Goal: Task Accomplishment & Management: Complete application form

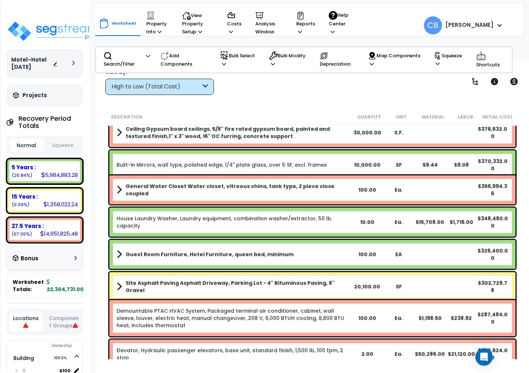
drag, startPoint x: 0, startPoint y: 0, endPoint x: 436, endPoint y: 195, distance: 477.8
click at [436, 195] on div "General Water Closet Water closet, vitreous china, tank type, 2 piece close cou…" at bounding box center [312, 189] width 407 height 29
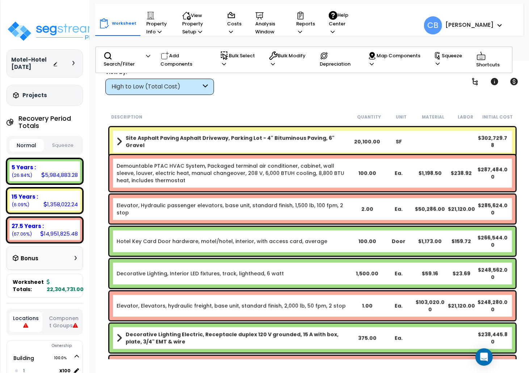
click at [301, 196] on div "Elevator, Hydraulic passenger elevators, base unit, standard finish, 1,500 lb, …" at bounding box center [312, 209] width 407 height 29
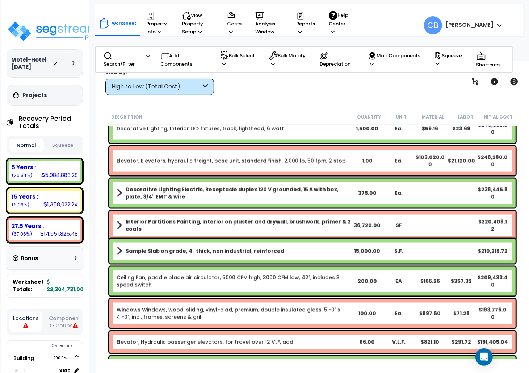
click at [363, 210] on div "Interior Partitions Painting, interior on plaster and drywall, brushwork, prime…" at bounding box center [313, 225] width 410 height 33
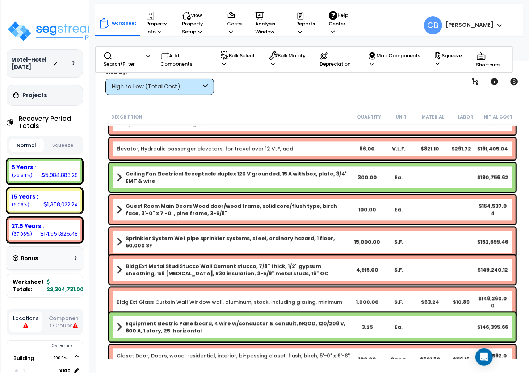
click at [324, 218] on div "Guest Room Main Doors Wood door/wood frame, solid core/flush type, birch face, …" at bounding box center [312, 209] width 407 height 29
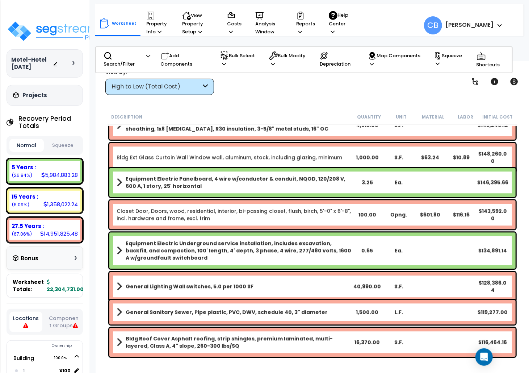
click at [386, 231] on div "Equipment Electric Underground service installation, includes excavation, backf…" at bounding box center [313, 250] width 410 height 40
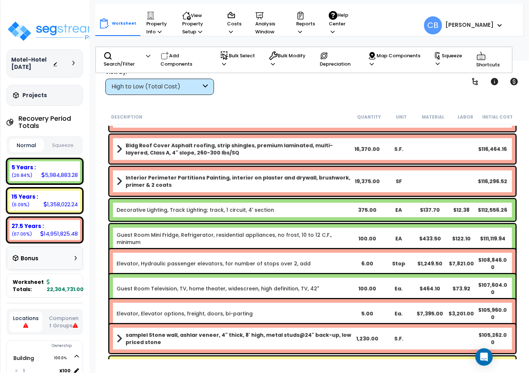
click at [327, 234] on link "Guest Room Mini Fridge, Refrigerator, residential appliances, no frost, 10 to 1…" at bounding box center [234, 238] width 235 height 14
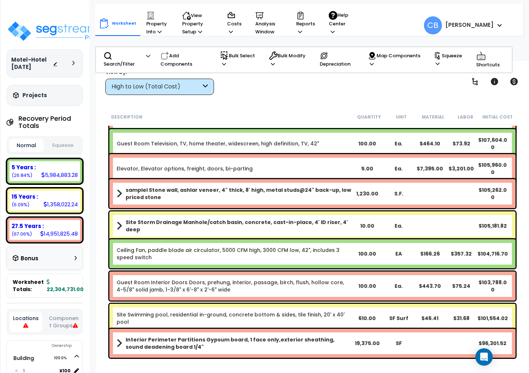
click at [389, 250] on div "EA" at bounding box center [399, 253] width 32 height 7
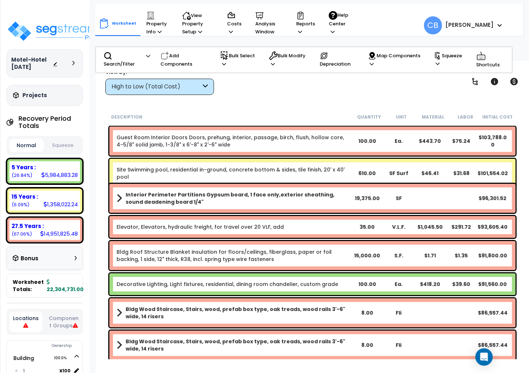
scroll to position [1642, 0]
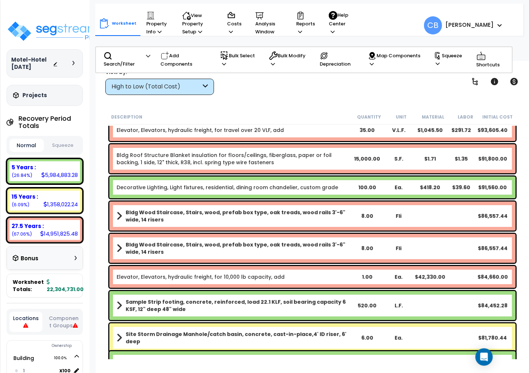
click at [342, 249] on b "Bldg Wood Staircase, Stairs, wood, prefab box type, oak treads, wood rails 3'-6…" at bounding box center [239, 248] width 226 height 14
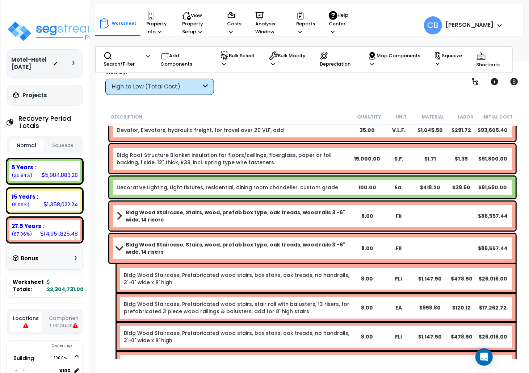
click at [342, 249] on b "Bldg Wood Staircase, Stairs, wood, prefab box type, oak treads, wood rails 3'-6…" at bounding box center [239, 248] width 226 height 14
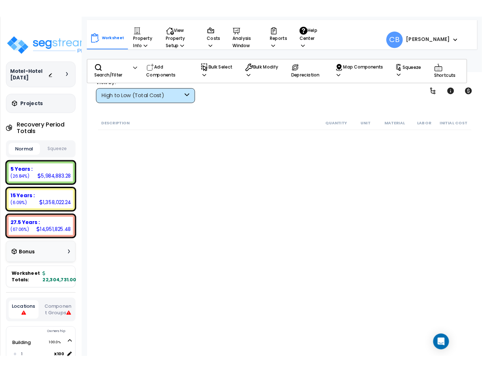
scroll to position [2077, 0]
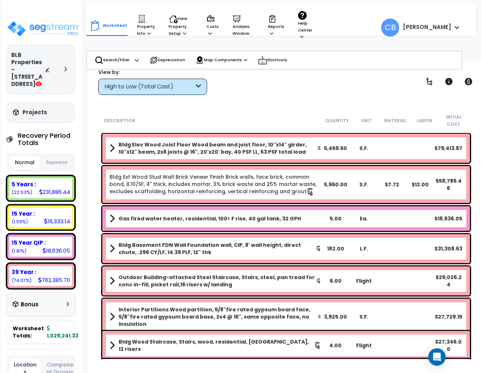
scroll to position [145, 0]
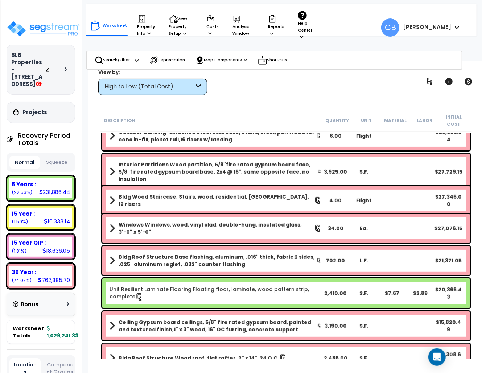
drag, startPoint x: 384, startPoint y: 156, endPoint x: 279, endPoint y: 191, distance: 111.0
click at [381, 157] on div "Interior Partitions Wood partition, 5/8"fire rated gypsum board face, 5/8"fire …" at bounding box center [285, 172] width 367 height 36
click at [265, 79] on div "View by: High to Low (Total Cost) High to Low (Total Cost)" at bounding box center [286, 81] width 380 height 27
drag, startPoint x: 142, startPoint y: 34, endPoint x: 142, endPoint y: 40, distance: 5.8
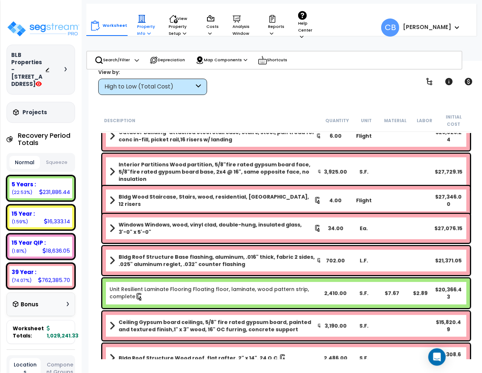
click at [142, 34] on p "Property Info" at bounding box center [146, 25] width 18 height 22
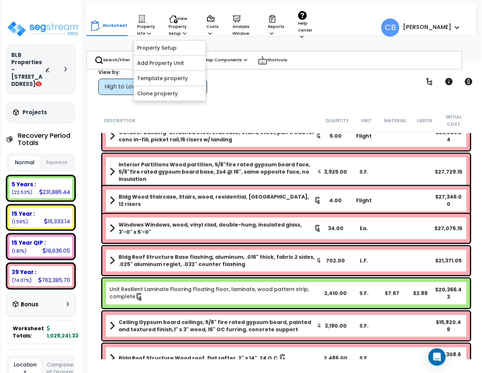
click at [370, 92] on div "View by: High to Low (Total Cost) High to Low (Total Cost)" at bounding box center [286, 81] width 380 height 27
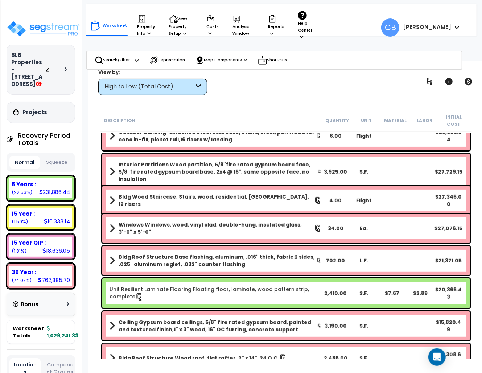
click at [119, 90] on div "High to Low (Total Cost)" at bounding box center [148, 87] width 89 height 8
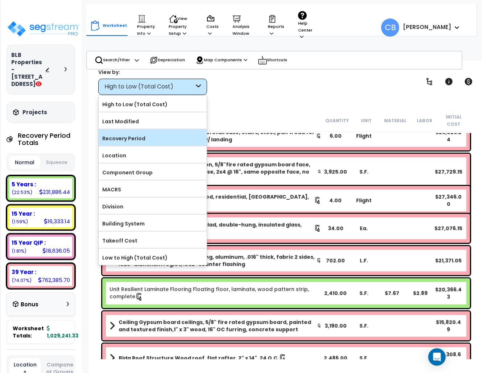
click at [133, 142] on label "Recovery Period" at bounding box center [153, 138] width 108 height 11
click at [0, 0] on input "Recovery Period" at bounding box center [0, 0] width 0 height 0
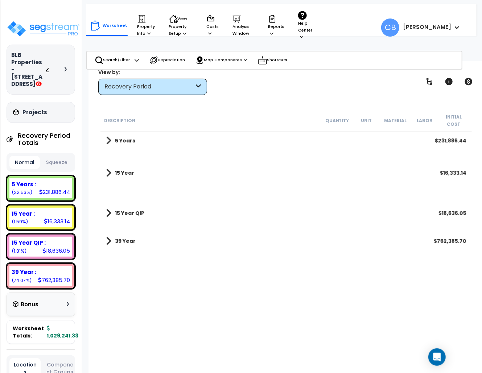
scroll to position [0, 0]
click at [133, 208] on link "15 Year QIP" at bounding box center [125, 213] width 38 height 10
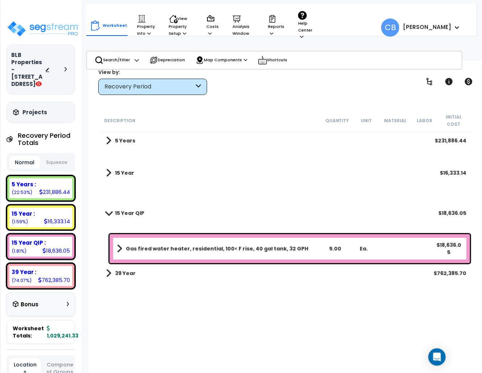
click at [133, 245] on b "Gas fired water heater, residential, 100< F rise, 40 gal tank, 32 GPH" at bounding box center [217, 248] width 182 height 7
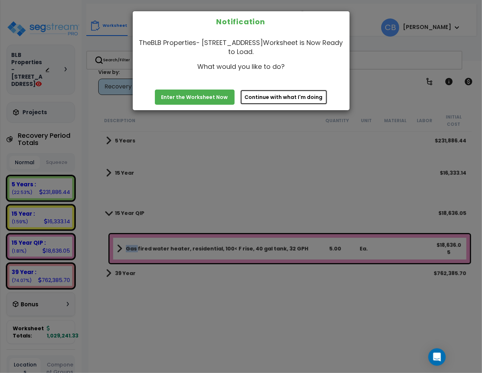
click at [296, 95] on button "Continue with what I'm doing" at bounding box center [283, 96] width 87 height 15
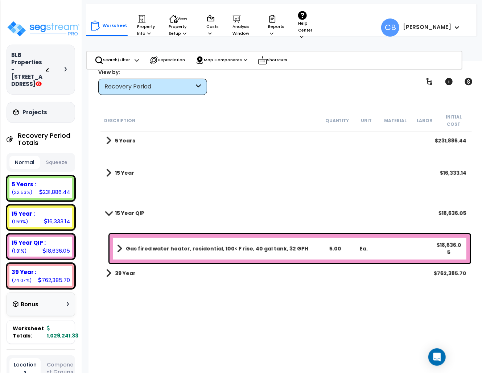
click at [184, 245] on b "Gas fired water heater, residential, 100< F rise, 40 gal tank, 32 GPH" at bounding box center [217, 248] width 182 height 7
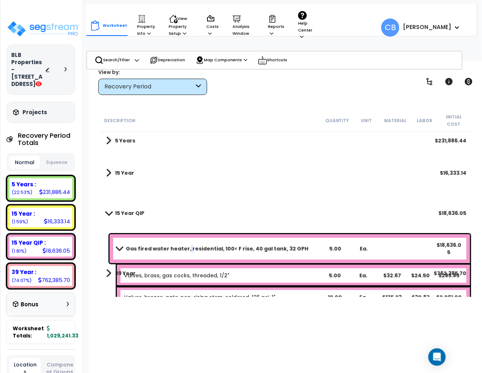
click at [184, 245] on b "Gas fired water heater, residential, 100< F rise, 40 gal tank, 32 GPH" at bounding box center [217, 248] width 182 height 7
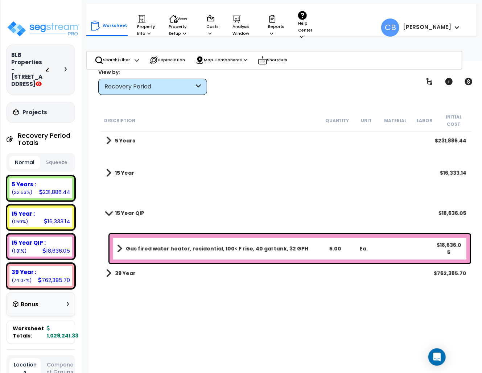
click at [113, 208] on link "15 Year QIP" at bounding box center [125, 213] width 38 height 10
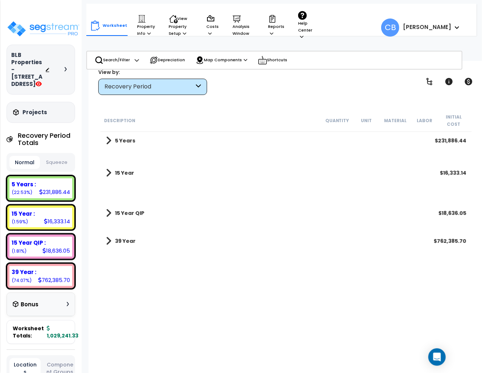
click at [138, 91] on div "Recovery Period" at bounding box center [152, 87] width 109 height 16
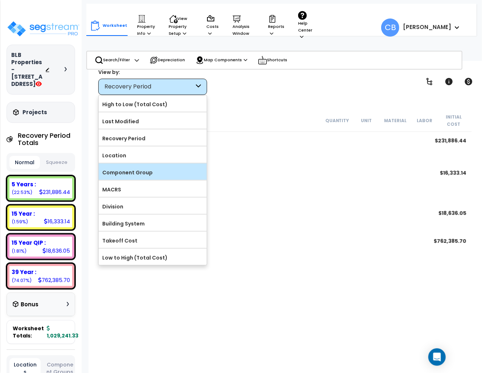
click at [134, 169] on label "Component Group" at bounding box center [153, 172] width 108 height 11
click at [0, 0] on input "Component Group" at bounding box center [0, 0] width 0 height 0
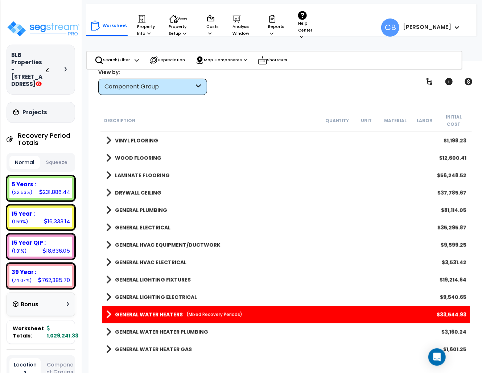
scroll to position [531, 0]
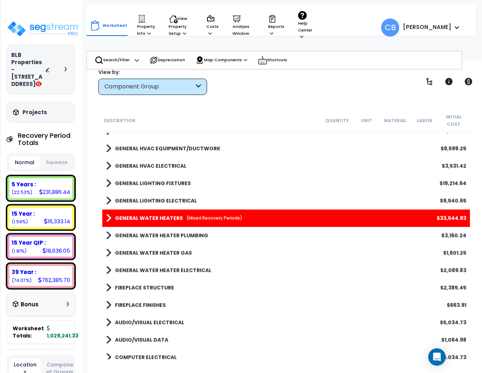
click at [146, 215] on b "GENERAL WATER HEATERS" at bounding box center [149, 218] width 68 height 7
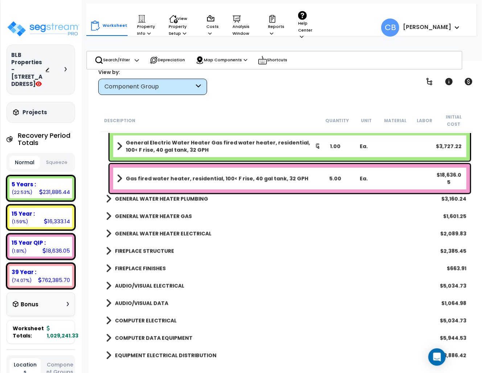
scroll to position [580, 0]
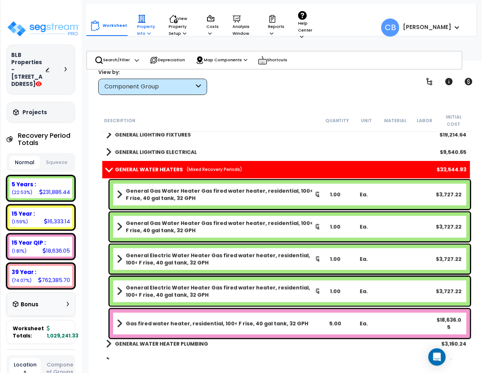
click at [144, 26] on p "Property Info" at bounding box center [146, 25] width 18 height 22
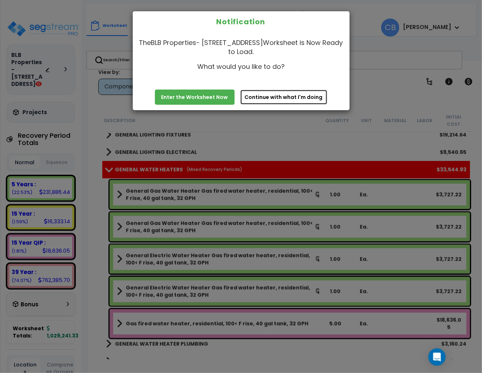
click at [292, 98] on button "Continue with what I'm doing" at bounding box center [283, 96] width 87 height 15
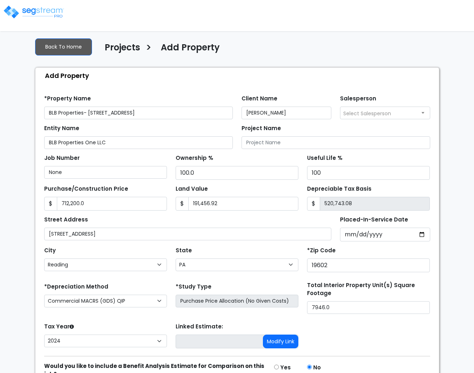
select select "Reading"
select select "PA"
select select "CM(Q-FMCS"
select select "2024"
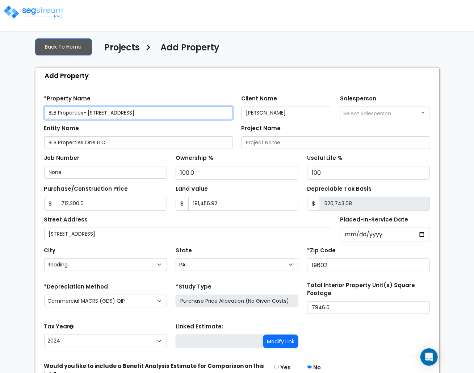
scroll to position [44, 0]
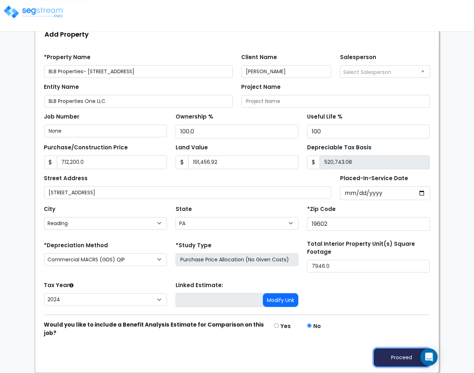
click at [383, 362] on button "Proceed" at bounding box center [402, 357] width 57 height 18
type input "712200"
type input "191456.92"
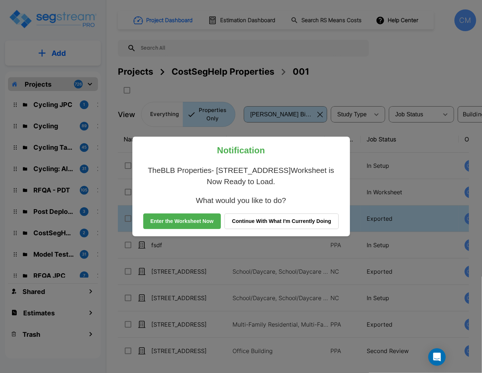
click at [164, 216] on button "Enter the Worksheet Now" at bounding box center [182, 221] width 78 height 16
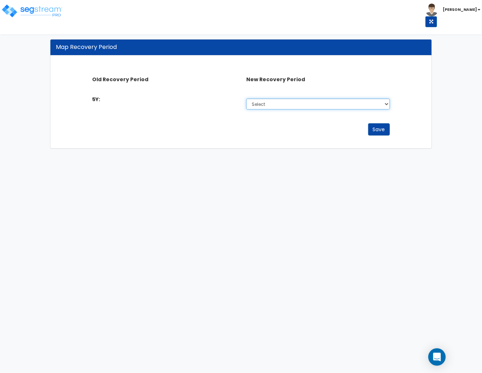
click at [287, 101] on select "Select Non-Depreciable Land 5 Year 7 Year 15 Year 15 Year QIP 39 Year" at bounding box center [317, 104] width 143 height 11
select select "5Y_1"
click at [246, 99] on select "Select Non-Depreciable Land 5 Year 7 Year 15 Year 15 Year QIP 39 Year" at bounding box center [317, 104] width 143 height 11
click at [377, 125] on button "Save" at bounding box center [379, 129] width 22 height 12
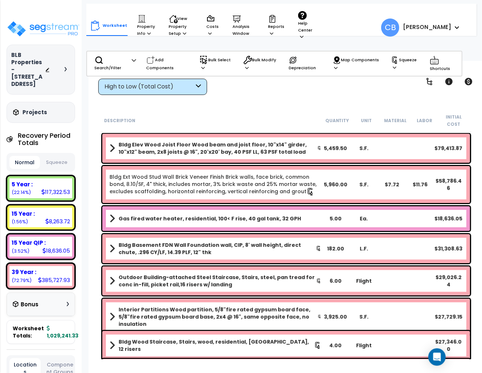
click at [114, 86] on div "High to Low (Total Cost)" at bounding box center [148, 87] width 89 height 8
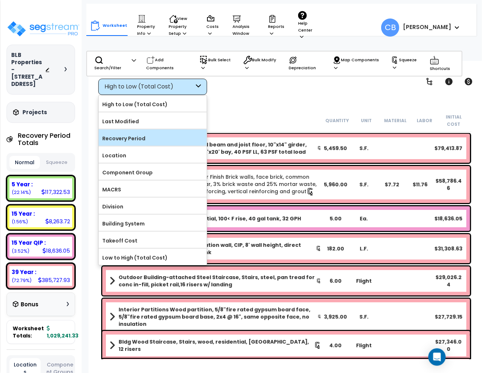
click at [130, 136] on label "Recovery Period" at bounding box center [153, 138] width 108 height 11
click at [0, 0] on input "Recovery Period" at bounding box center [0, 0] width 0 height 0
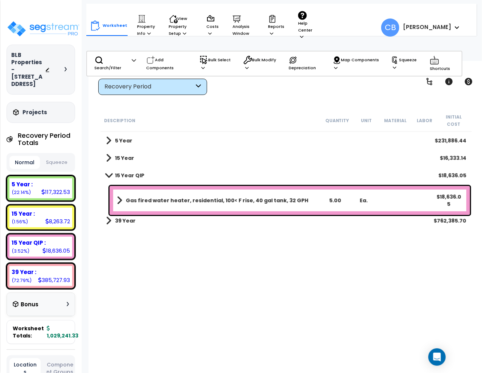
click at [123, 172] on b "15 Year QIP" at bounding box center [129, 175] width 29 height 7
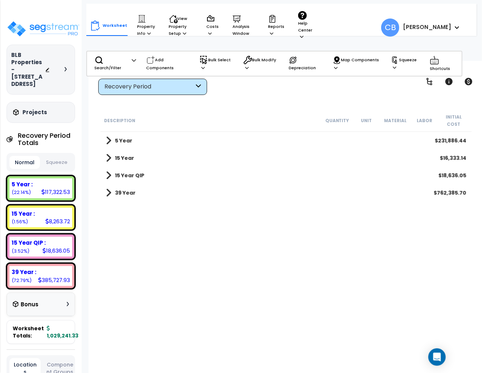
click at [124, 172] on b "15 Year QIP" at bounding box center [129, 175] width 29 height 7
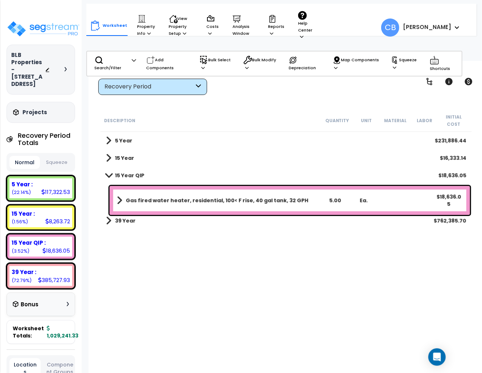
click at [131, 197] on b "Gas fired water heater, residential, 100< F rise, 40 gal tank, 32 GPH" at bounding box center [217, 200] width 182 height 7
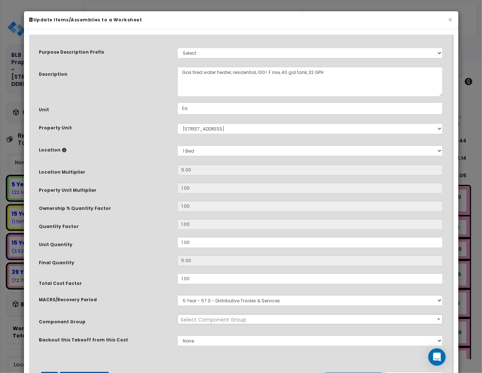
scroll to position [34, 0]
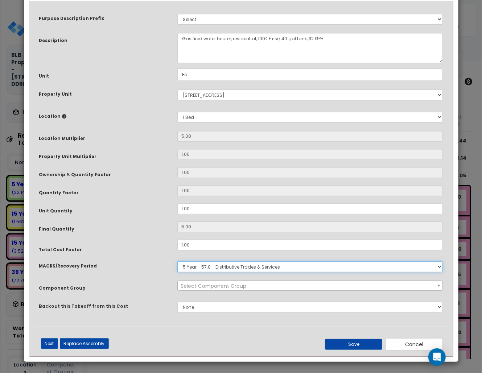
click at [222, 268] on select "Select MACRS/Recovery Period 5 Year - 57.0 - Distributive Trades & Services 5 Y…" at bounding box center [310, 266] width 266 height 11
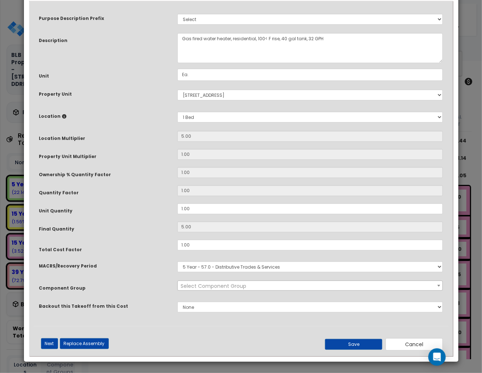
click at [141, 254] on div "Purpose Description Prefix Select A New Purpose Descrip A/V System A/V System A…" at bounding box center [241, 165] width 415 height 321
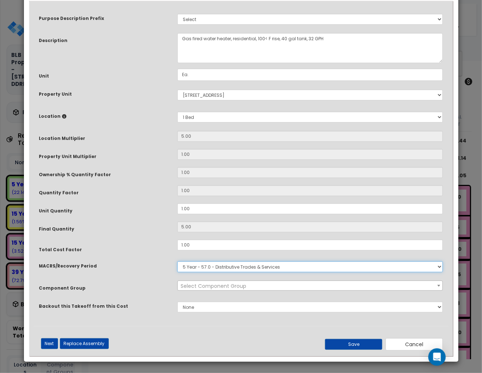
click at [215, 266] on select "Select MACRS/Recovery Period 5 Year - 57.0 - Distributive Trades & Services 5 Y…" at bounding box center [310, 266] width 266 height 11
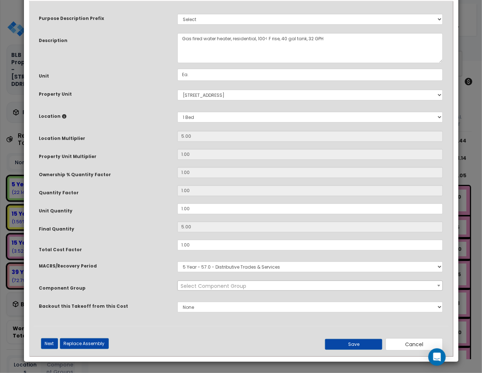
click at [131, 263] on div "MACRS/Recovery Period" at bounding box center [103, 264] width 138 height 13
click at [395, 343] on button "Cancel" at bounding box center [413, 344] width 57 height 12
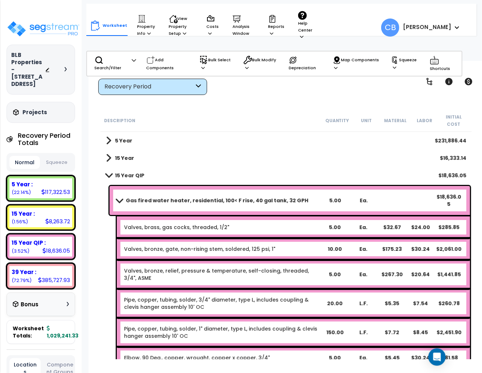
click at [181, 197] on b "Gas fired water heater, residential, 100< F rise, 40 gal tank, 32 GPH" at bounding box center [217, 200] width 182 height 7
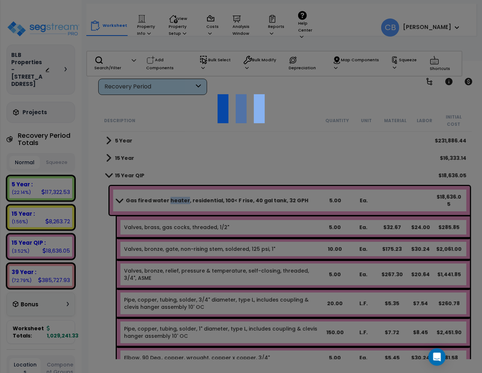
scroll to position [0, 0]
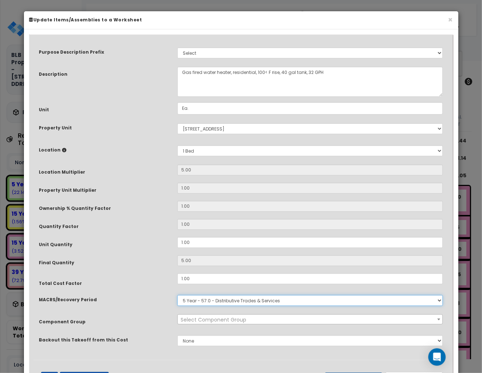
click at [215, 302] on select "Select MACRS/Recovery Period 5 Year - 57.0 - Distributive Trades & Services 5 Y…" at bounding box center [310, 300] width 266 height 11
click at [177, 295] on select "Select MACRS/Recovery Period 5 Year - 57.0 - Distributive Trades & Services 5 Y…" at bounding box center [310, 300] width 266 height 11
click at [218, 300] on select "Select MACRS/Recovery Period 5 Year - 57.0 - Distributive Trades & Services 5 Y…" at bounding box center [310, 300] width 266 height 11
select select "3667"
click at [177, 295] on select "Select MACRS/Recovery Period 5 Year - 57.0 - Distributive Trades & Services 5 Y…" at bounding box center [310, 300] width 266 height 11
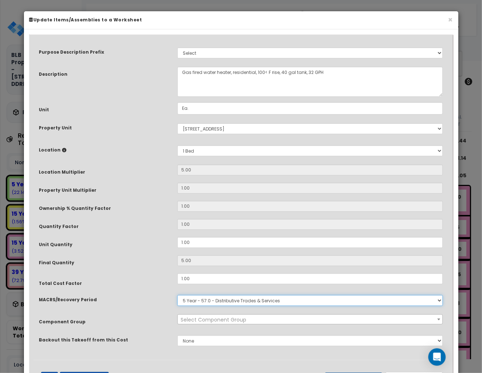
scroll to position [34, 0]
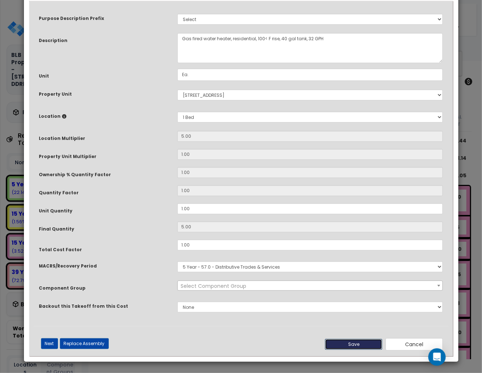
click at [370, 343] on button "Save" at bounding box center [353, 344] width 57 height 11
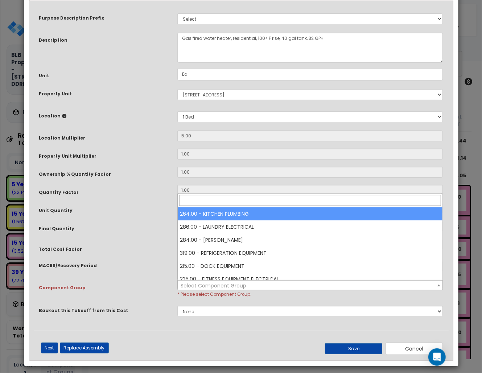
click at [197, 286] on span "Select Component Group" at bounding box center [213, 285] width 66 height 7
type input "water"
select select "21905"
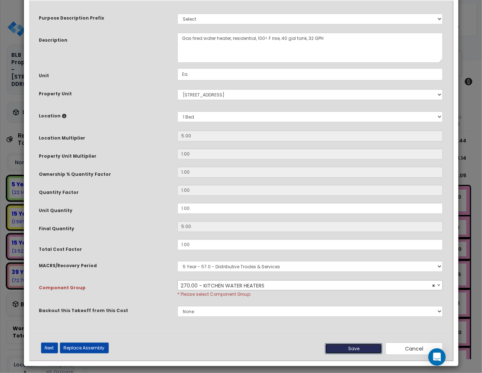
click at [367, 347] on button "Save" at bounding box center [353, 348] width 57 height 11
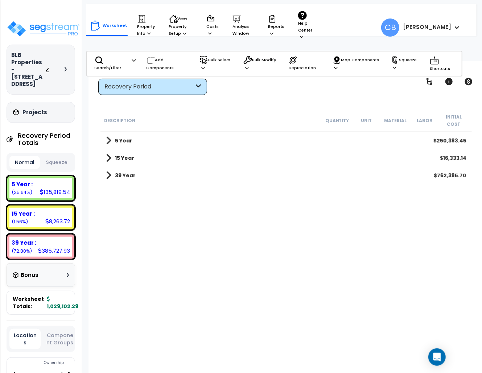
click at [124, 137] on b "5 Year" at bounding box center [123, 140] width 17 height 7
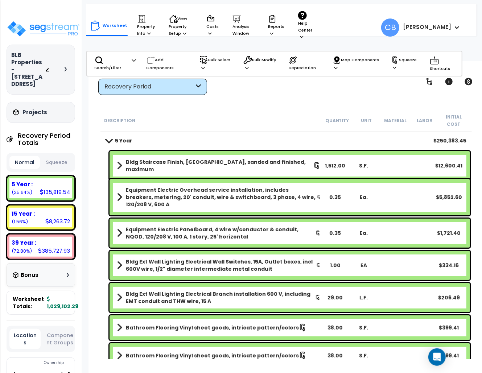
click at [118, 137] on b "5 Year" at bounding box center [123, 140] width 17 height 7
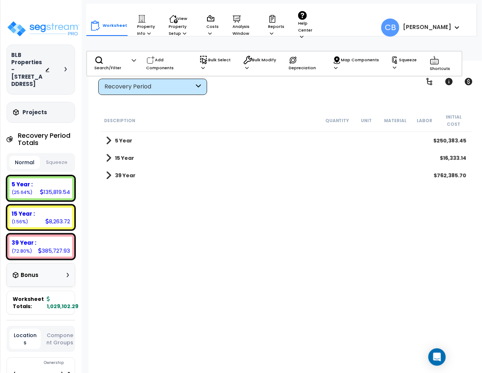
click at [135, 153] on div "15 Year $16,333.14" at bounding box center [285, 157] width 367 height 17
click at [125, 154] on b "15 Year" at bounding box center [124, 157] width 19 height 7
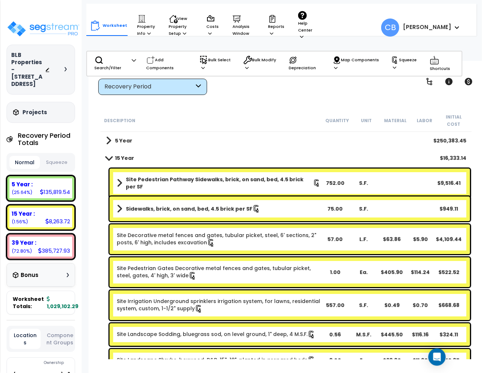
click at [120, 154] on b "15 Year" at bounding box center [124, 157] width 19 height 7
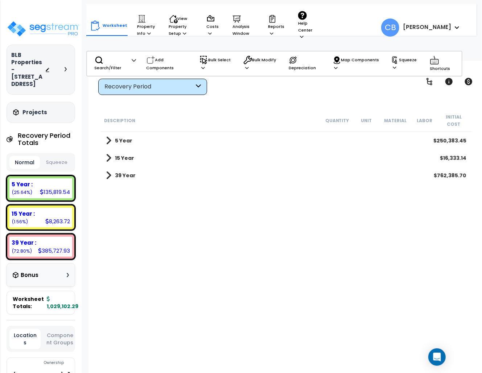
click at [120, 137] on b "5 Year" at bounding box center [123, 140] width 17 height 7
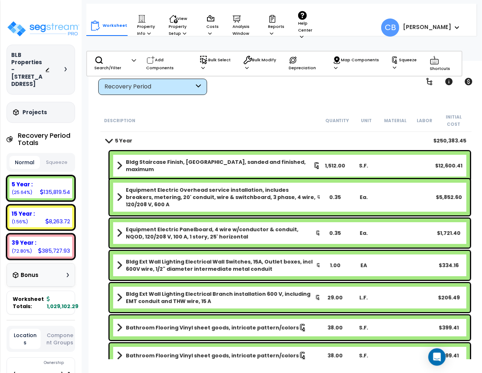
click at [120, 137] on b "5 Year" at bounding box center [123, 140] width 17 height 7
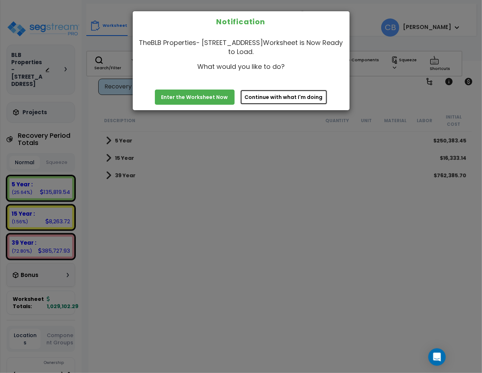
click at [265, 92] on button "Continue with what I'm doing" at bounding box center [283, 96] width 87 height 15
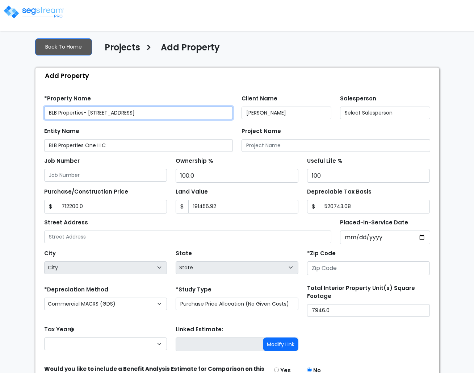
type input "None"
type input "712,200.0"
type input "191,456.92"
type input "520,743.08"
type input "[STREET_ADDRESS]"
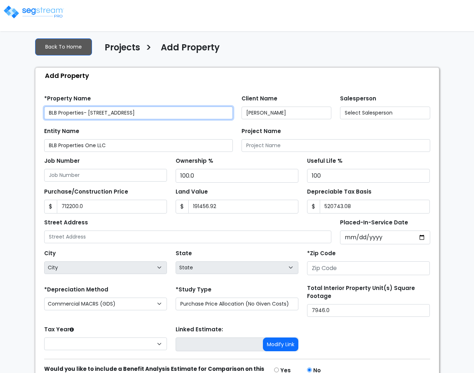
type input "19602"
select select "CM(Q-FMCS"
select select "2024"
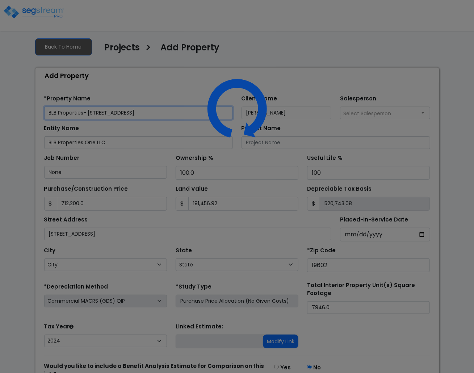
scroll to position [44, 0]
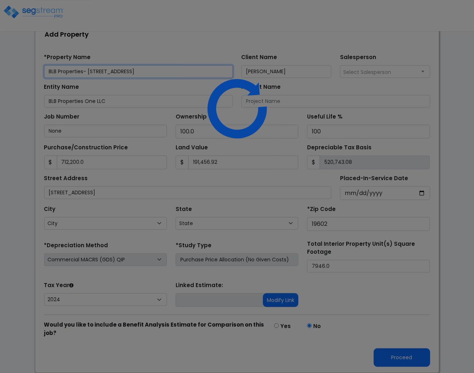
select select "PA"
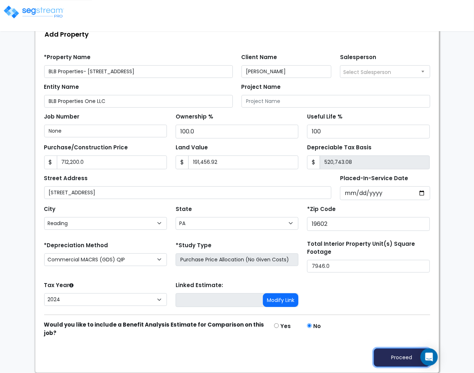
click at [407, 357] on button "Proceed" at bounding box center [402, 357] width 57 height 18
type input "712200"
type input "191456.92"
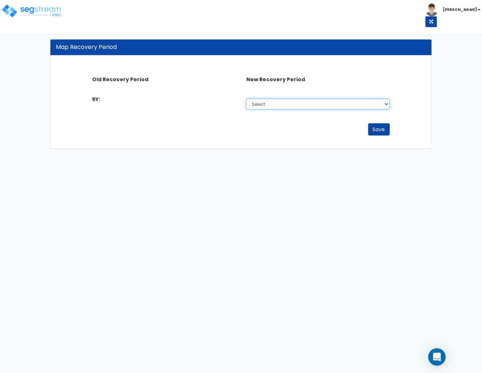
click at [285, 106] on select "Select Non-Depreciable Land 5 Year 7 Year 15 Year 15 Year QIP 39 Year" at bounding box center [317, 104] width 143 height 11
select select "5Y_1"
click at [246, 99] on select "Select Non-Depreciable Land 5 Year 7 Year 15 Year 15 Year QIP 39 Year" at bounding box center [317, 104] width 143 height 11
click at [366, 134] on div "Save" at bounding box center [241, 129] width 308 height 12
click at [374, 131] on button "Save" at bounding box center [379, 129] width 22 height 12
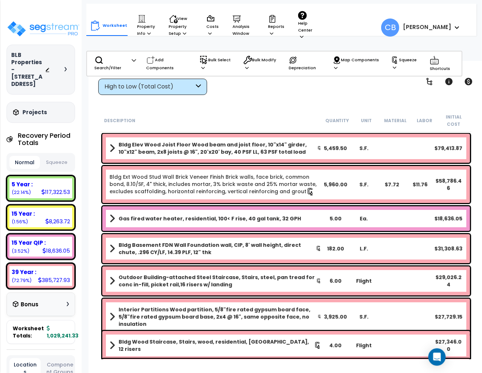
click at [119, 85] on div "High to Low (Total Cost)" at bounding box center [148, 87] width 89 height 8
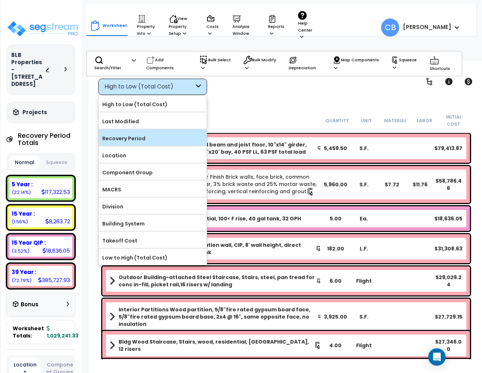
click at [121, 136] on label "Recovery Period" at bounding box center [153, 138] width 108 height 11
click at [0, 0] on input "Recovery Period" at bounding box center [0, 0] width 0 height 0
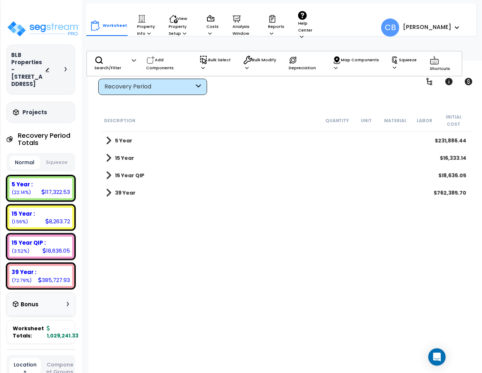
click at [138, 172] on b "15 Year QIP" at bounding box center [129, 175] width 29 height 7
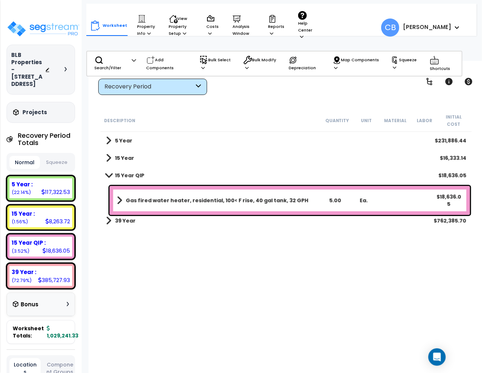
click at [154, 197] on b "Gas fired water heater, residential, 100< F rise, 40 gal tank, 32 GPH" at bounding box center [217, 200] width 182 height 7
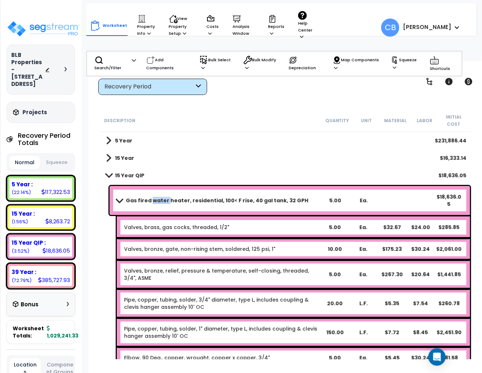
click at [154, 197] on b "Gas fired water heater, residential, 100< F rise, 40 gal tank, 32 GPH" at bounding box center [217, 200] width 182 height 7
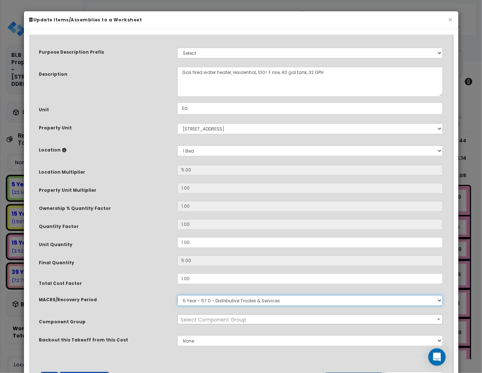
click at [247, 300] on select "Select MACRS/Recovery Period 5 Year - 57.0 - Distributive Trades & Services 5 Y…" at bounding box center [310, 300] width 266 height 11
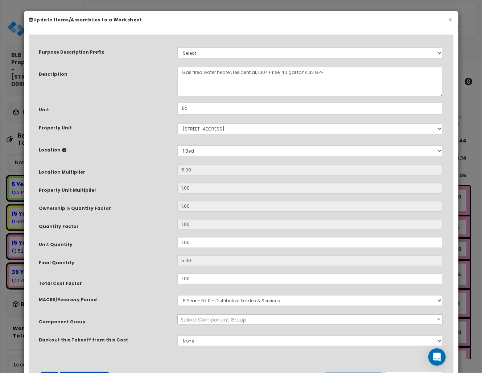
click at [159, 199] on div "Purpose Description Prefix Select A New Purpose Descrip A/V System A/V System A…" at bounding box center [241, 199] width 415 height 321
click at [197, 320] on span "Select Component Group" at bounding box center [213, 319] width 66 height 7
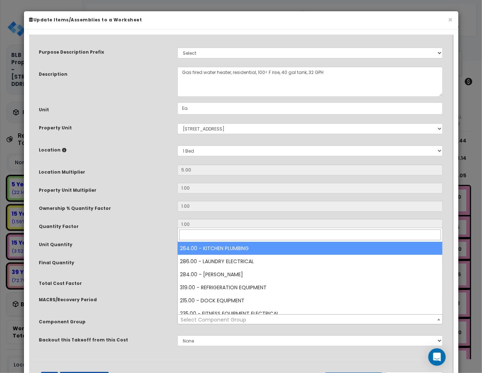
click at [127, 309] on div "Purpose Description Prefix Select A New Purpose Descrip A/V System A/V System A…" at bounding box center [241, 199] width 415 height 321
click at [280, 322] on span "Select Component Group" at bounding box center [310, 320] width 265 height 10
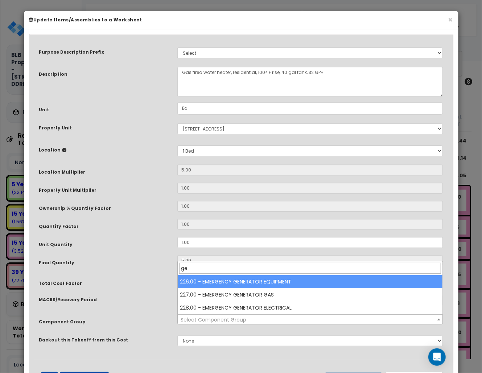
type input "g"
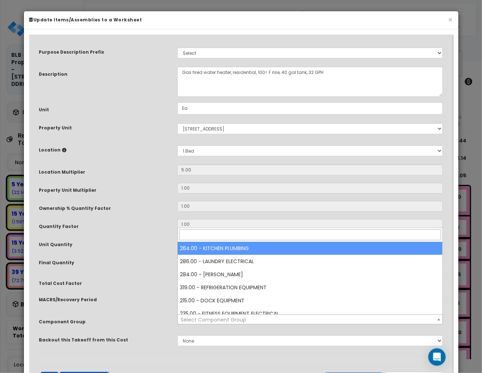
click at [229, 237] on input "search" at bounding box center [310, 234] width 262 height 11
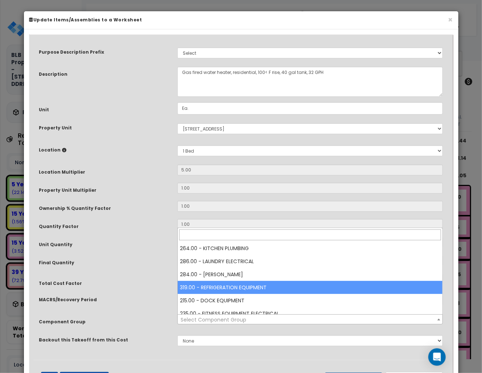
click at [139, 281] on div "Total Cost Factor" at bounding box center [103, 279] width 138 height 13
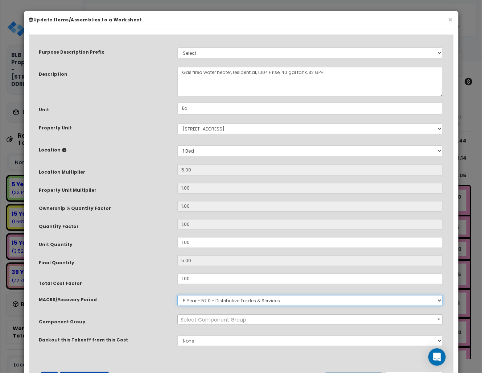
click at [203, 303] on select "Select MACRS/Recovery Period 5 Year - 57.0 - Distributive Trades & Services 5 Y…" at bounding box center [310, 300] width 266 height 11
click at [177, 295] on select "Select MACRS/Recovery Period 5 Year - 57.0 - Distributive Trades & Services 5 Y…" at bounding box center [310, 300] width 266 height 11
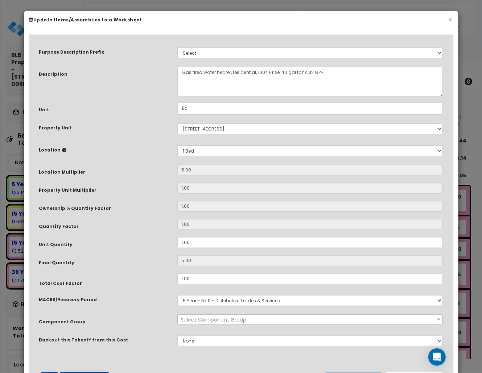
click at [228, 322] on span "Select Component Group" at bounding box center [213, 319] width 66 height 7
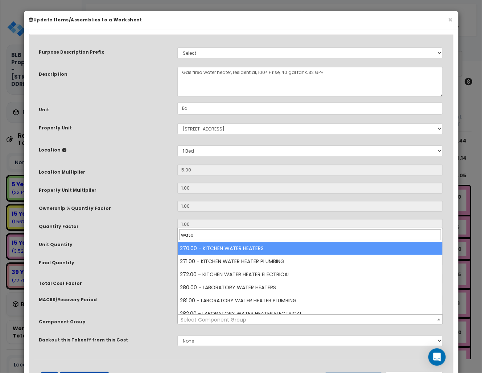
type input "water"
drag, startPoint x: 188, startPoint y: 230, endPoint x: 181, endPoint y: 230, distance: 7.2
click at [181, 230] on input "water" at bounding box center [310, 234] width 262 height 11
click at [195, 233] on input "water" at bounding box center [310, 234] width 262 height 11
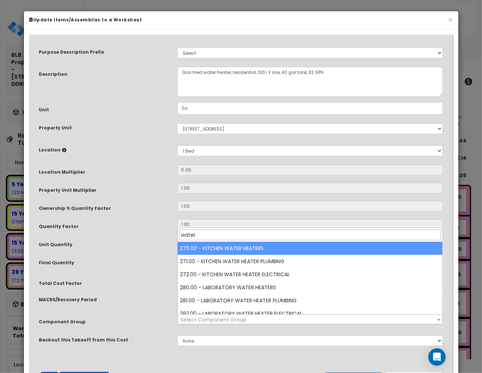
click at [194, 233] on input "water" at bounding box center [310, 234] width 262 height 11
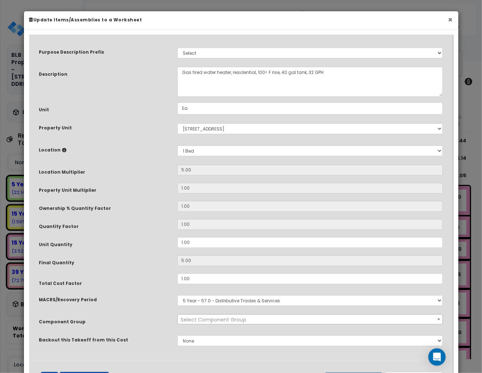
click at [448, 18] on button "×" at bounding box center [450, 20] width 5 height 8
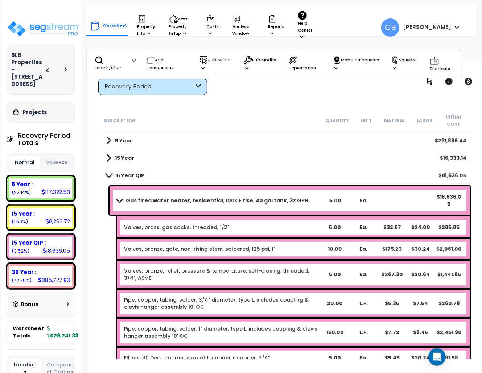
click at [111, 170] on link "15 Year QIP" at bounding box center [125, 175] width 38 height 10
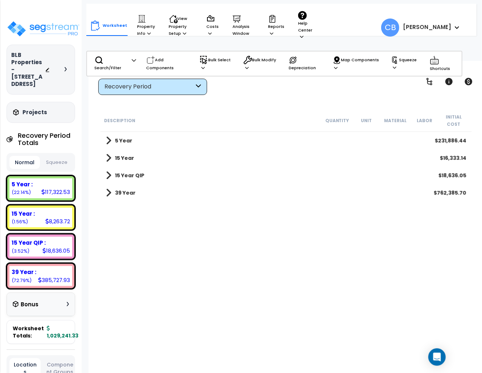
click at [122, 83] on div "Recovery Period" at bounding box center [148, 87] width 89 height 8
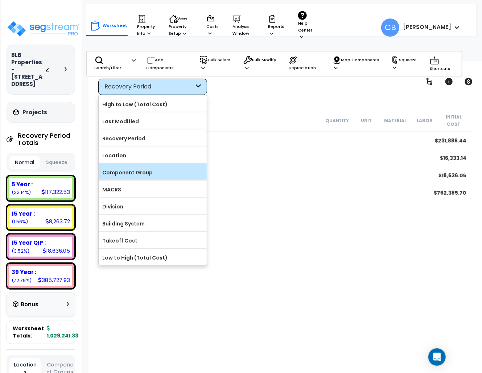
click at [135, 173] on label "Component Group" at bounding box center [153, 172] width 108 height 11
click at [0, 0] on input "Component Group" at bounding box center [0, 0] width 0 height 0
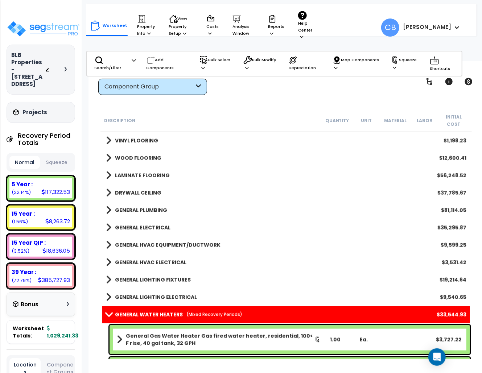
scroll to position [531, 0]
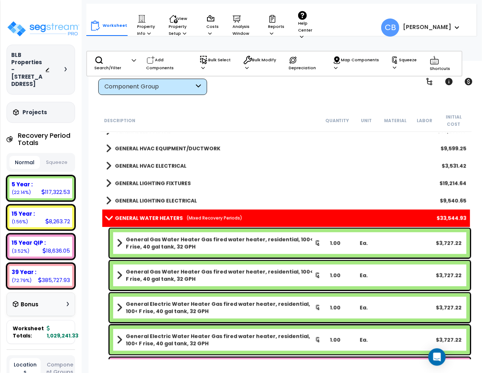
click at [166, 236] on b "General Gas Water Heater Gas fired water heater, residential, 100< F rise, 40 g…" at bounding box center [220, 243] width 189 height 14
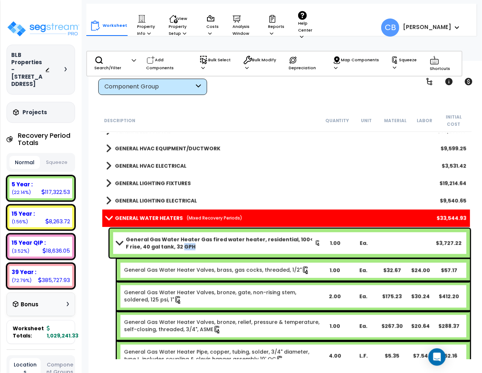
click at [166, 236] on b "General Gas Water Heater Gas fired water heater, residential, 100< F rise, 40 g…" at bounding box center [220, 243] width 189 height 14
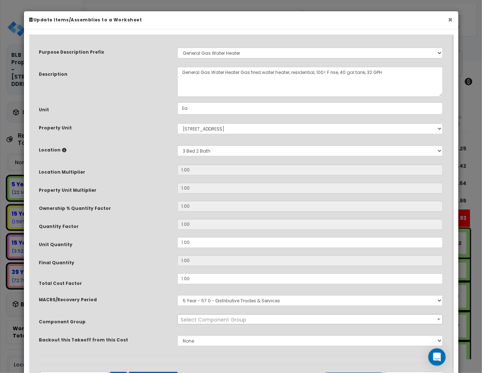
click at [448, 20] on button "×" at bounding box center [450, 20] width 5 height 8
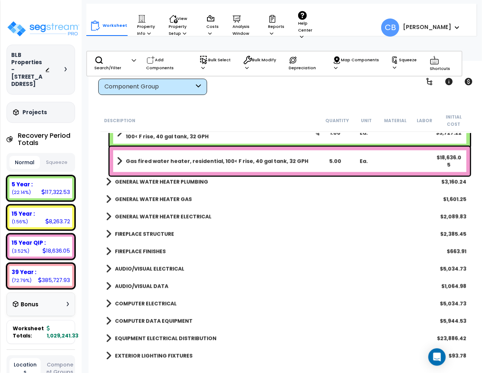
scroll to position [629, 0]
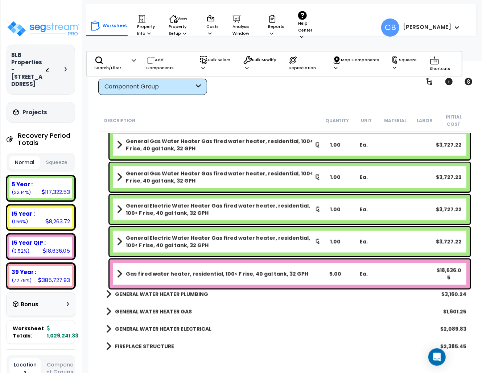
click at [154, 270] on b "Gas fired water heater, residential, 100< F rise, 40 gal tank, 32 GPH" at bounding box center [217, 273] width 182 height 7
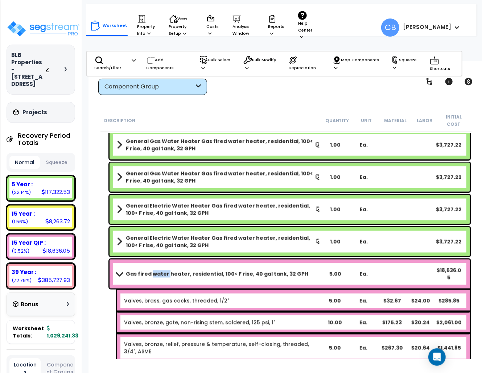
click at [154, 270] on b "Gas fired water heater, residential, 100< F rise, 40 gal tank, 32 GPH" at bounding box center [217, 273] width 182 height 7
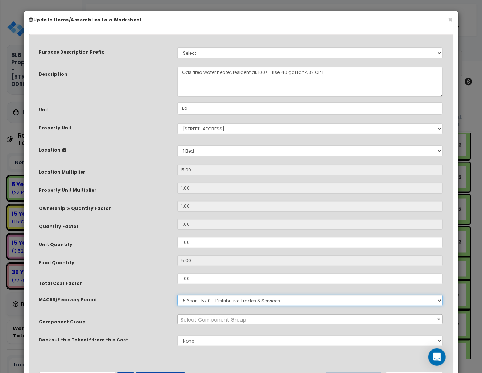
click at [212, 296] on select "Select MACRS/Recovery Period 5 Year - 57.0 - Distributive Trades & Services 5 Y…" at bounding box center [310, 300] width 266 height 11
click at [177, 295] on select "Select MACRS/Recovery Period 5 Year - 57.0 - Distributive Trades & Services 5 Y…" at bounding box center [310, 300] width 266 height 11
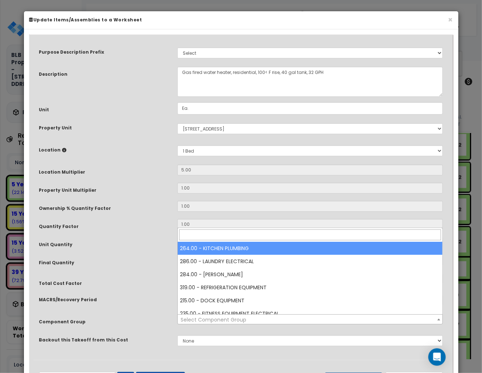
click at [206, 322] on span "Select Component Group" at bounding box center [213, 319] width 66 height 7
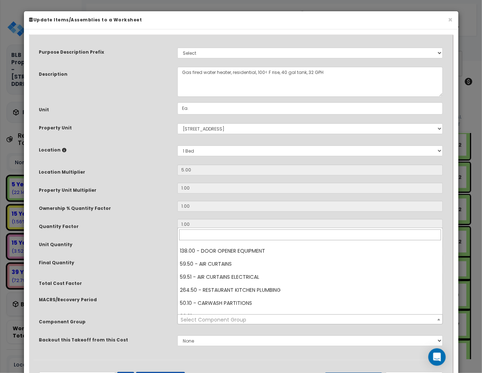
scroll to position [2941, 0]
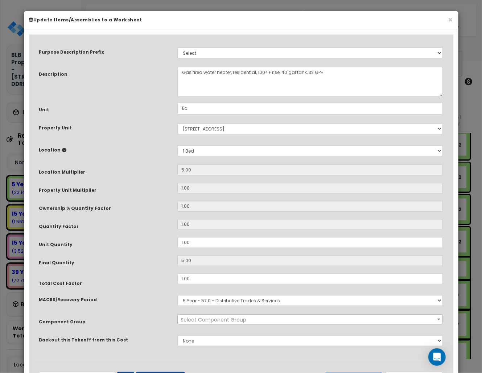
click at [135, 179] on div "Purpose Description Prefix Select A New Purpose Descrip A/V System A/V System A…" at bounding box center [241, 199] width 415 height 321
click at [449, 19] on button "×" at bounding box center [450, 20] width 5 height 8
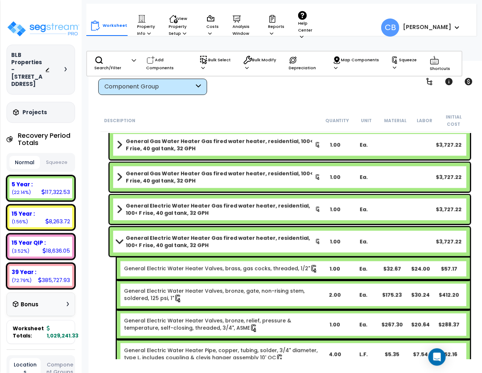
click at [147, 234] on b "General Electric Water Heater Gas fired water heater, residential, 100< F rise,…" at bounding box center [220, 241] width 189 height 14
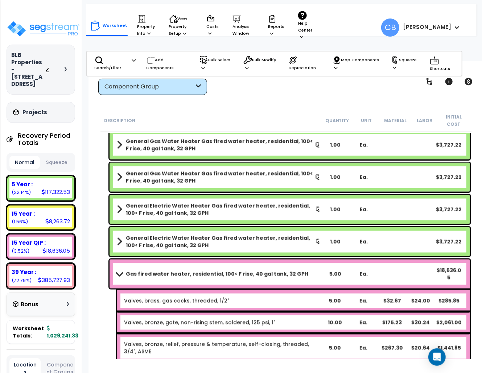
click at [134, 269] on link "Gas fired water heater, residential, 100< F rise, 40 gal tank, 32 GPH" at bounding box center [219, 274] width 204 height 10
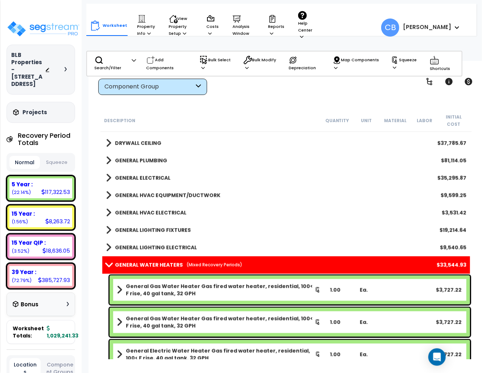
scroll to position [678, 0]
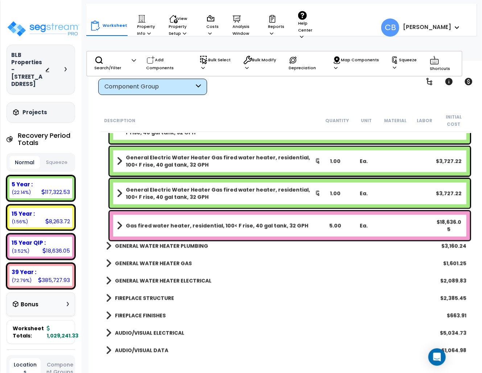
click at [172, 222] on b "Gas fired water heater, residential, 100< F rise, 40 gal tank, 32 GPH" at bounding box center [217, 225] width 182 height 7
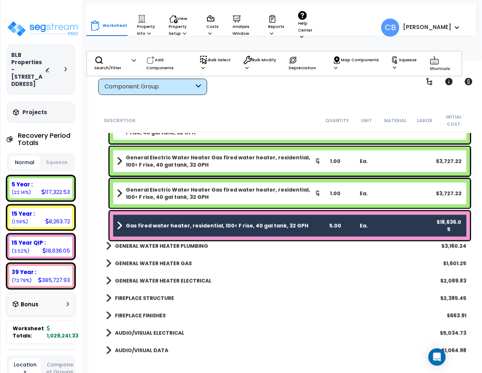
click at [144, 222] on b "Gas fired water heater, residential, 100< F rise, 40 gal tank, 32 GPH" at bounding box center [217, 225] width 182 height 7
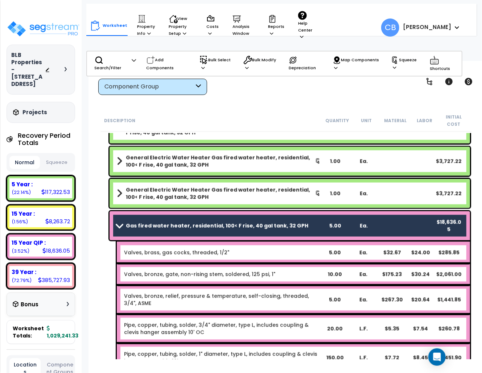
click at [144, 222] on b "Gas fired water heater, residential, 100< F rise, 40 gal tank, 32 GPH" at bounding box center [217, 225] width 182 height 7
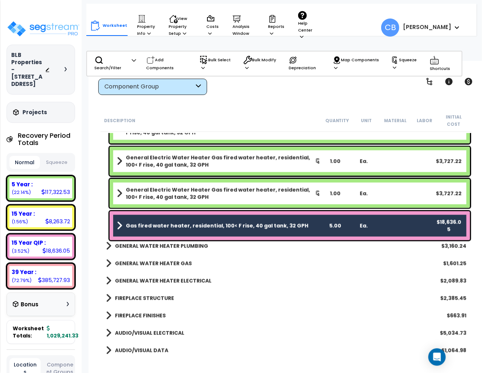
click at [143, 222] on b "Gas fired water heater, residential, 100< F rise, 40 gal tank, 32 GPH" at bounding box center [217, 225] width 182 height 7
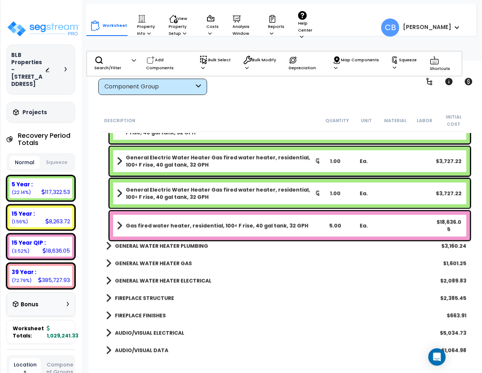
click at [171, 222] on b "Gas fired water heater, residential, 100< F rise, 40 gal tank, 32 GPH" at bounding box center [217, 225] width 182 height 7
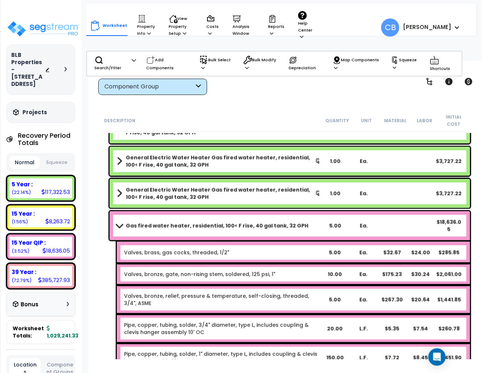
click at [171, 222] on b "Gas fired water heater, residential, 100< F rise, 40 gal tank, 32 GPH" at bounding box center [217, 225] width 182 height 7
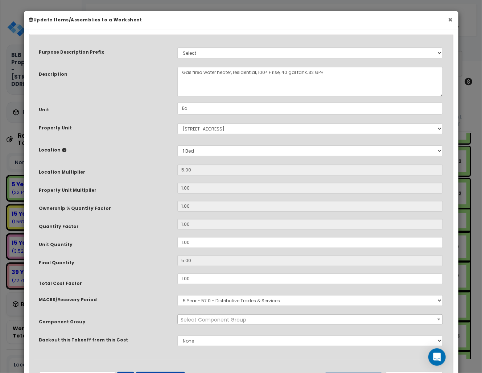
click at [449, 21] on button "×" at bounding box center [450, 20] width 5 height 8
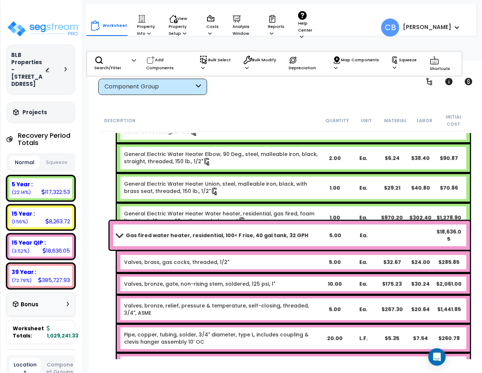
scroll to position [1016, 0]
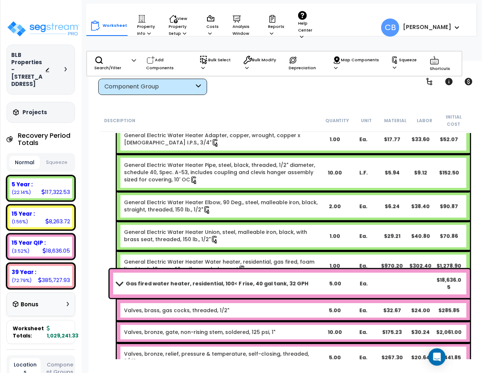
click at [122, 278] on link "Gas fired water heater, residential, 100< F rise, 40 gal tank, 32 GPH" at bounding box center [219, 283] width 204 height 10
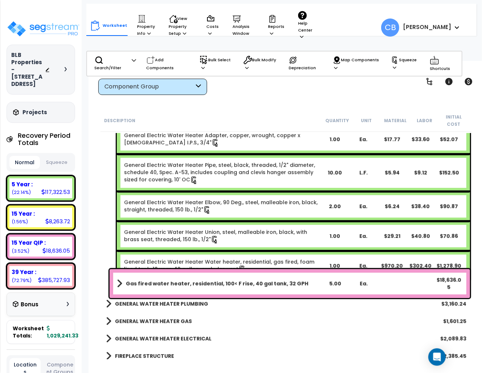
click at [138, 280] on b "Gas fired water heater, residential, 100< F rise, 40 gal tank, 32 GPH" at bounding box center [217, 283] width 182 height 7
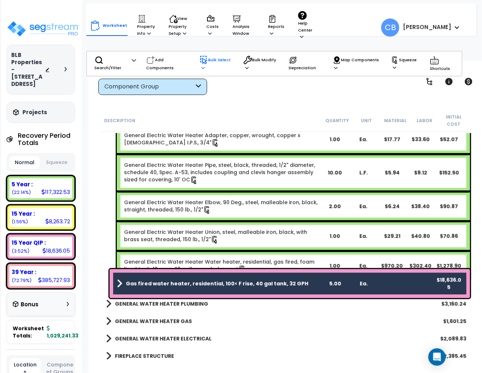
click at [200, 62] on icon at bounding box center [203, 60] width 9 height 9
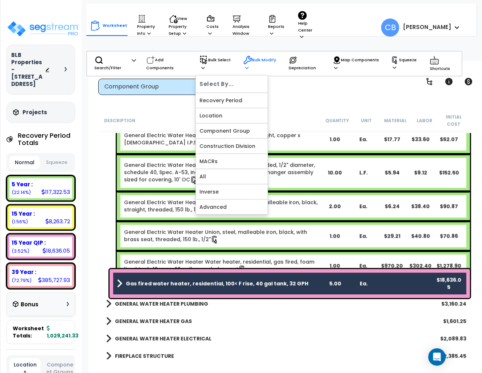
click at [248, 67] on icon at bounding box center [247, 68] width 4 height 4
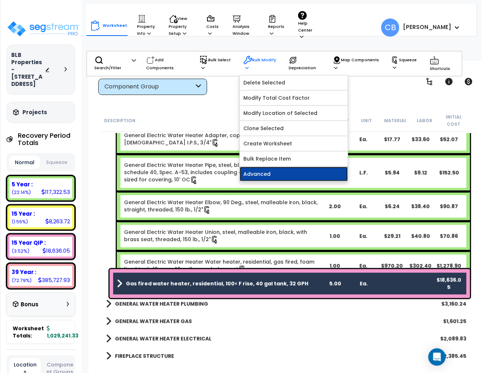
click at [275, 176] on link "Advanced" at bounding box center [294, 174] width 108 height 14
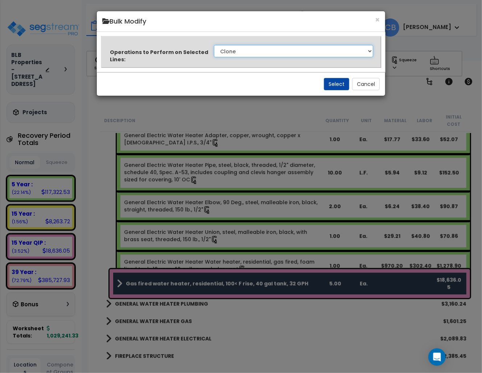
drag, startPoint x: 251, startPoint y: 47, endPoint x: 250, endPoint y: 51, distance: 4.6
click at [251, 47] on select "Clone Delete Delete Zero Quantities Modify Component Group Modify Recovery Peri…" at bounding box center [293, 51] width 159 height 12
click at [149, 56] on label "Operations to Perform on Selected Lines:" at bounding box center [161, 56] width 103 height 14
click at [214, 56] on select "Clone Delete Delete Zero Quantities Modify Component Group Modify Recovery Peri…" at bounding box center [293, 51] width 159 height 12
click at [357, 81] on button "Cancel" at bounding box center [366, 84] width 28 height 12
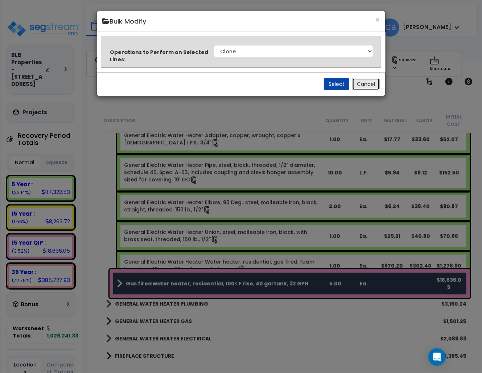
click at [353, 87] on div "View by: Component Group High to Low (Total Cost)" at bounding box center [286, 81] width 380 height 27
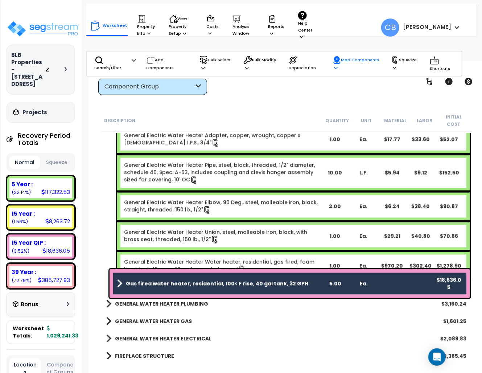
click at [338, 62] on icon at bounding box center [336, 60] width 9 height 9
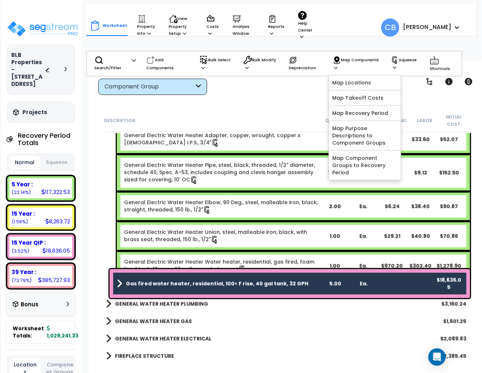
click at [240, 109] on div "Worksheet Property Info Property Setup Add Property Unit Template property Clon…" at bounding box center [285, 247] width 395 height 373
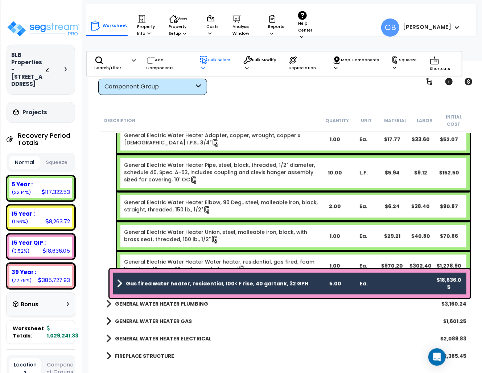
click at [203, 64] on p "Bulk Select" at bounding box center [216, 64] width 34 height 16
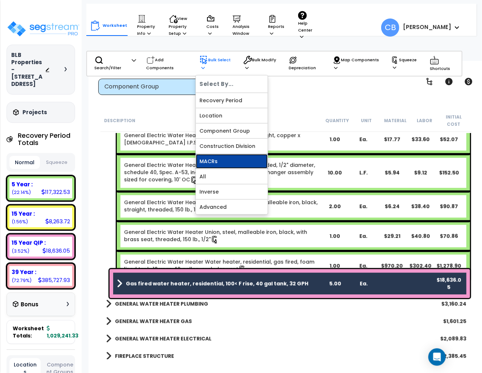
click at [219, 163] on link "MACRs" at bounding box center [232, 161] width 72 height 14
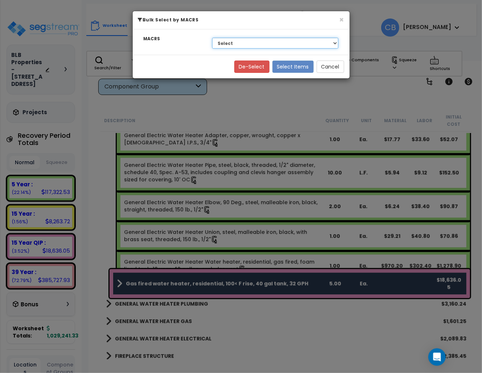
click at [227, 45] on select "Select 39 Year - NA - Long-Life Property 5 Year - 00.12 - Information Systems 1…" at bounding box center [275, 43] width 126 height 11
click at [175, 118] on div "× Bulk Select by MACRS MACRS Select 39 Year - NA - Long-Life Property 5 Year - …" at bounding box center [241, 186] width 482 height 373
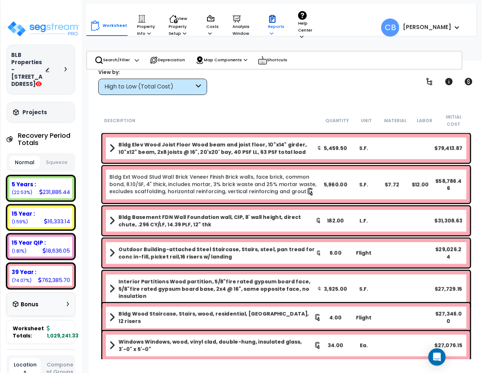
click at [271, 32] on icon at bounding box center [272, 33] width 4 height 4
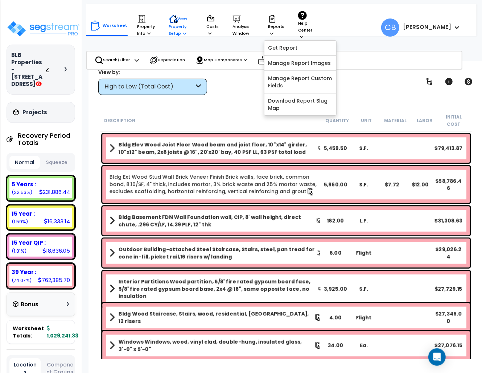
click at [155, 26] on p "View Property Setup" at bounding box center [146, 25] width 18 height 22
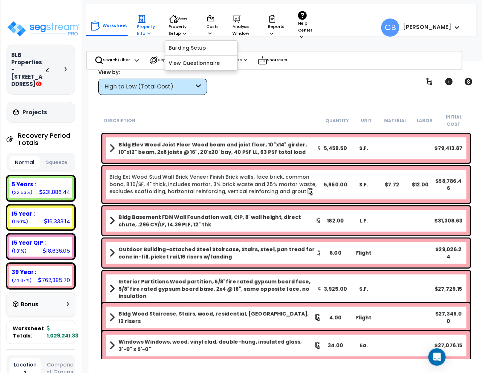
click at [149, 22] on p "Property Info" at bounding box center [146, 25] width 18 height 22
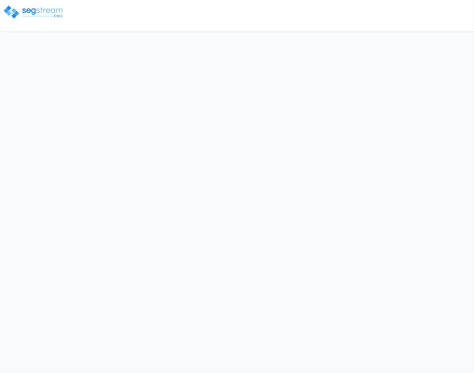
select select "CM(Q-FMCS"
select select "2024"
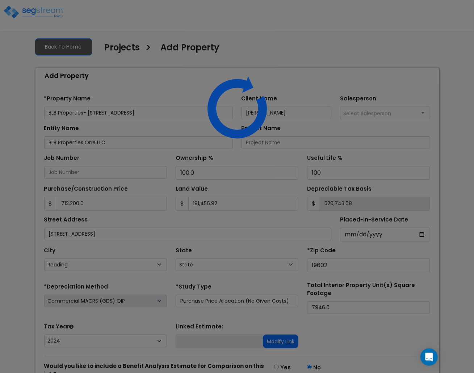
select select "PA"
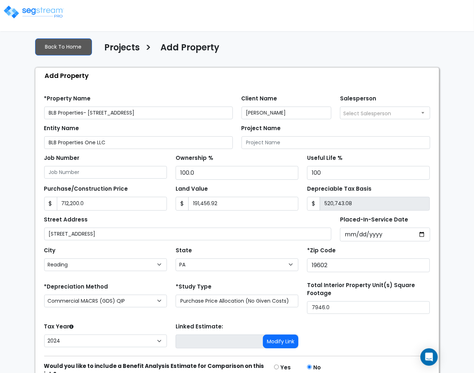
scroll to position [44, 0]
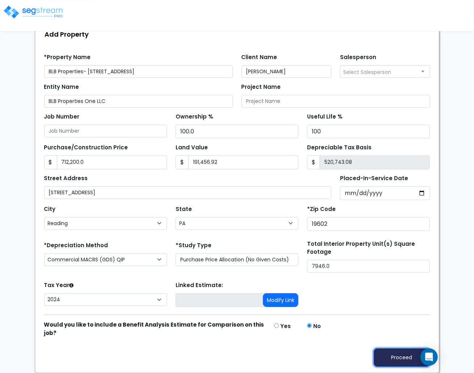
click at [406, 357] on button "Proceed" at bounding box center [402, 357] width 57 height 18
type input "712200"
type input "191456.92"
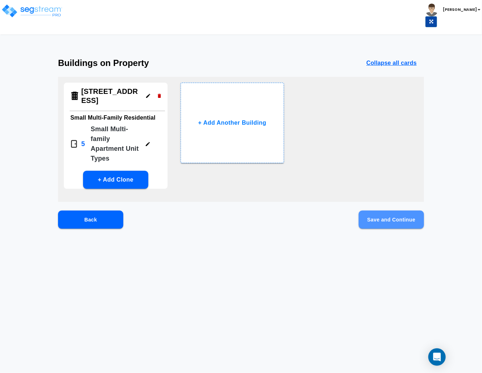
click at [383, 215] on button "Save and Continue" at bounding box center [390, 220] width 65 height 18
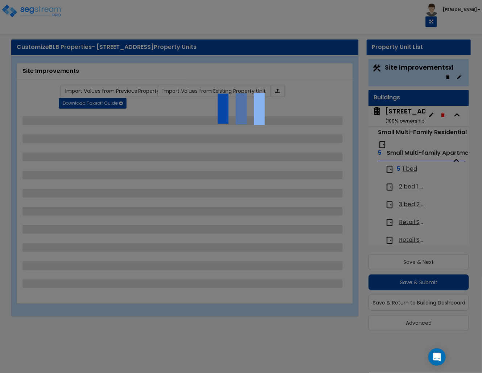
select select "2"
select select "1"
select select "3"
select select "1"
select select "4"
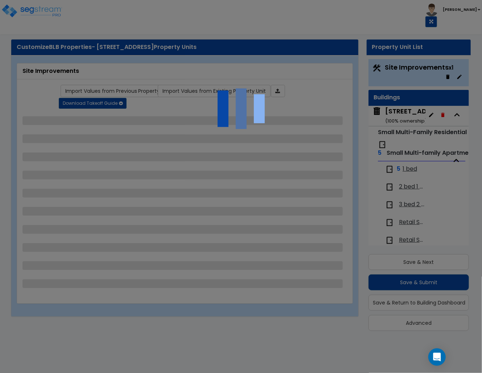
select select "2"
select select "1"
select select "4"
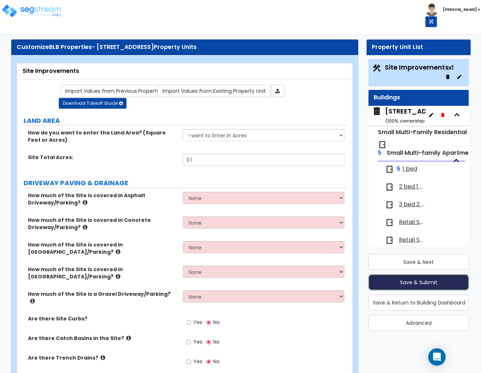
click at [379, 279] on button "Save & Submit" at bounding box center [418, 282] width 100 height 16
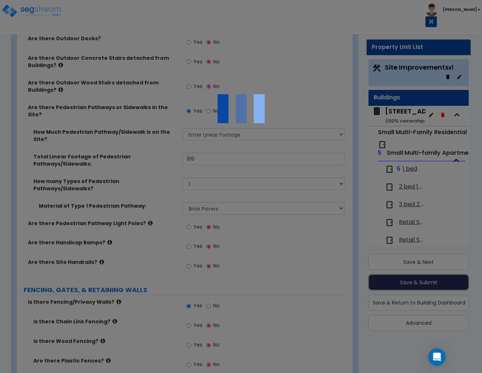
scroll to position [676, 0]
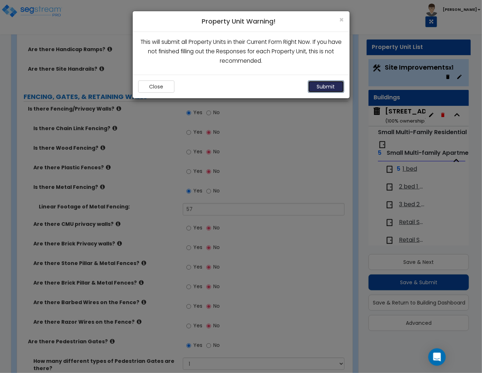
click at [316, 88] on button "Submit" at bounding box center [326, 86] width 36 height 12
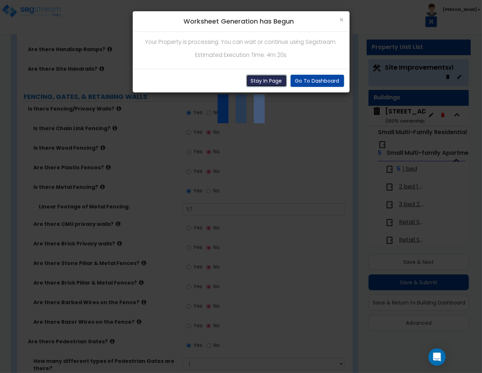
click at [280, 80] on button "Stay In Page" at bounding box center [266, 81] width 41 height 12
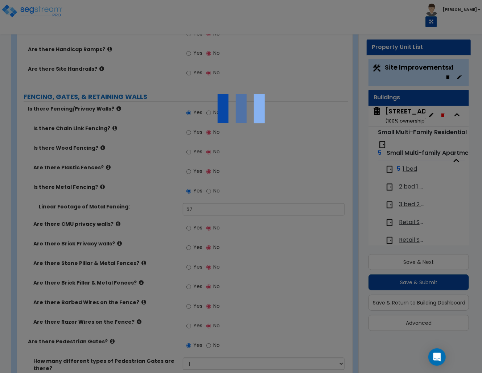
click at [38, 158] on div at bounding box center [241, 186] width 482 height 373
click at [66, 149] on div at bounding box center [241, 186] width 482 height 373
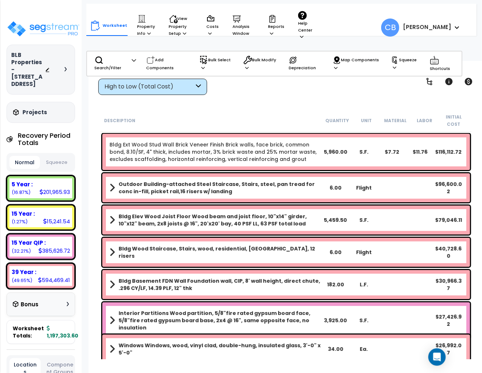
click at [238, 213] on b "Bldg Elev Wood Joist Floor Wood beam and joist floor, 10"x14" girder, 10"x12" b…" at bounding box center [219, 220] width 203 height 14
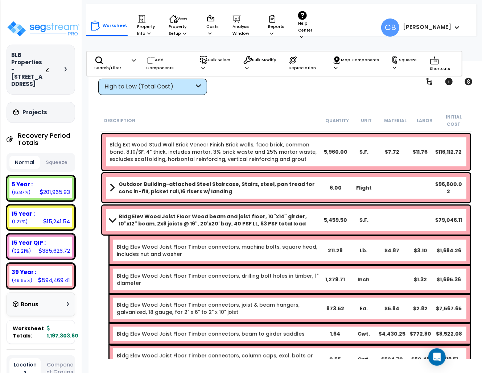
click at [200, 294] on div "Bldg Elev Wood Joist Floor Timber connectors, joist & beam hangers, galvanized,…" at bounding box center [289, 308] width 360 height 29
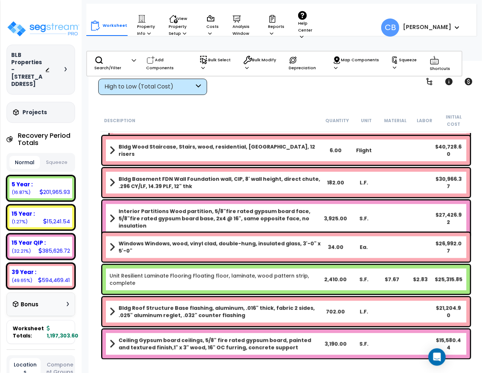
click at [200, 297] on div "Bldg Roof Structure Base [MEDICAL_DATA], aluminum, .016" thick, fabric 2 sides,…" at bounding box center [285, 311] width 367 height 29
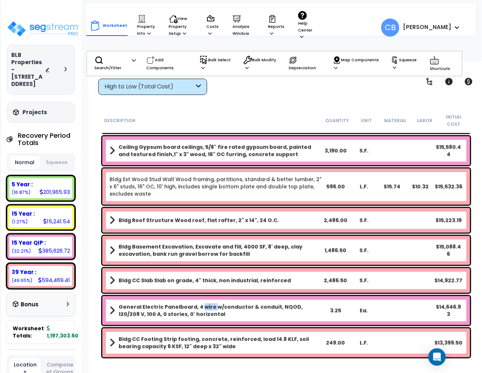
click at [200, 296] on div "General Electric Panelboard, 4 wire w/conductor & conduit, NQOD, 120/208 V, 100…" at bounding box center [285, 310] width 367 height 29
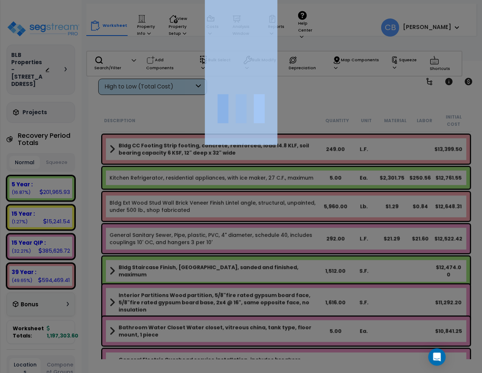
click at [200, 290] on div at bounding box center [241, 186] width 482 height 373
click at [179, 212] on div at bounding box center [241, 186] width 482 height 373
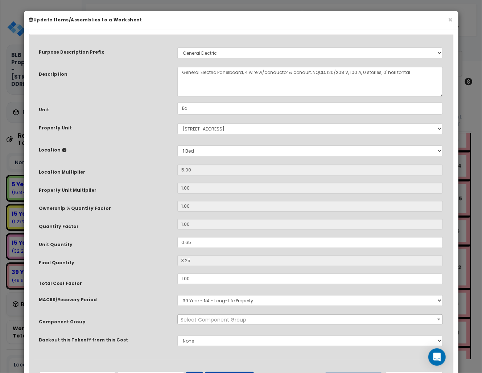
select select "16115"
click at [448, 21] on button "×" at bounding box center [450, 20] width 5 height 8
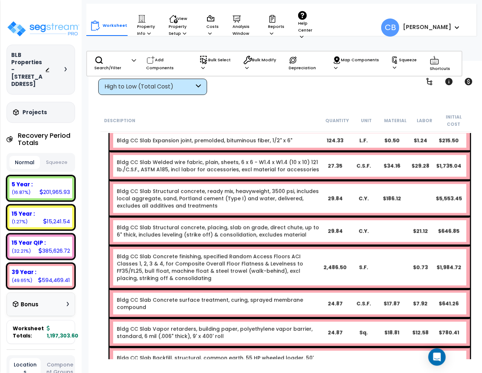
click at [156, 93] on div "High to Low (Total Cost)" at bounding box center [152, 87] width 109 height 16
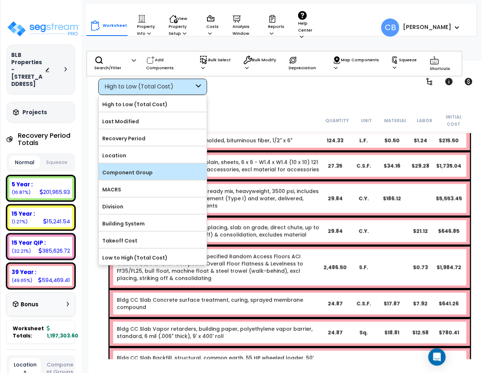
click at [145, 173] on label "Component Group" at bounding box center [153, 172] width 108 height 11
click at [0, 0] on input "Component Group" at bounding box center [0, 0] width 0 height 0
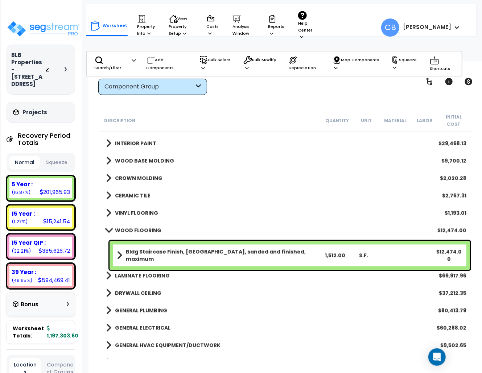
click at [139, 227] on b "WOOD FLOORING" at bounding box center [138, 230] width 46 height 7
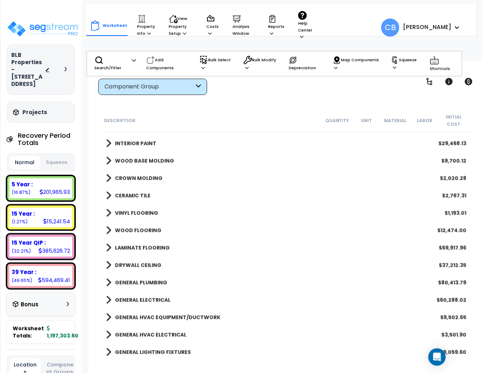
scroll to position [821, 0]
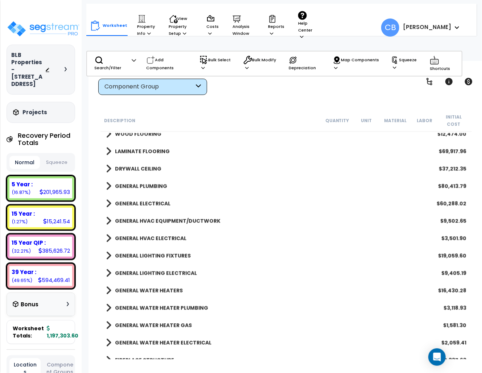
click at [174, 287] on b "GENERAL WATER HEATERS" at bounding box center [149, 290] width 68 height 7
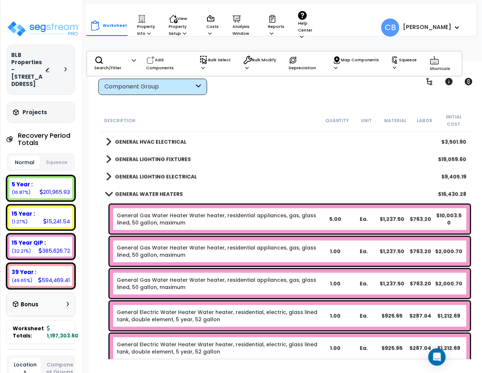
scroll to position [966, 0]
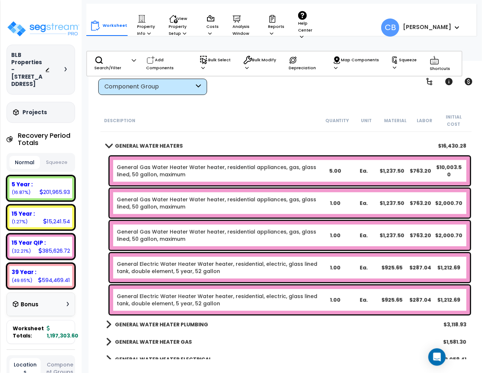
click at [161, 89] on div "Component Group" at bounding box center [148, 87] width 89 height 8
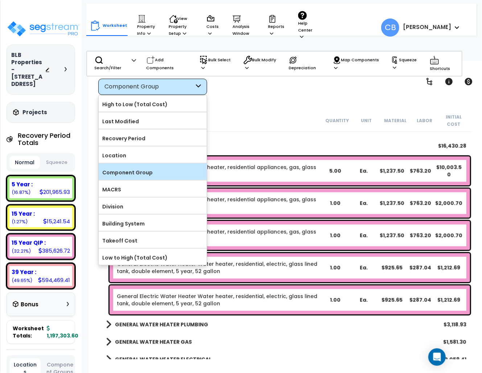
click at [137, 177] on label "Component Group" at bounding box center [153, 172] width 108 height 11
click at [0, 0] on input "Component Group" at bounding box center [0, 0] width 0 height 0
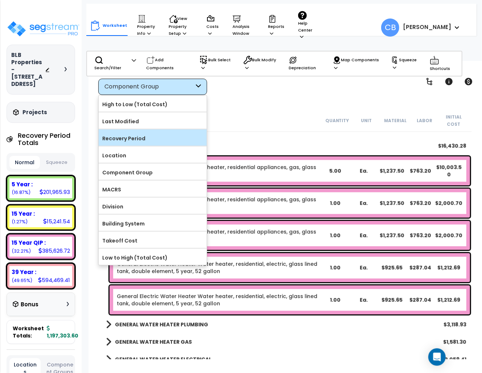
click at [128, 140] on label "Recovery Period" at bounding box center [153, 138] width 108 height 11
click at [0, 0] on input "Recovery Period" at bounding box center [0, 0] width 0 height 0
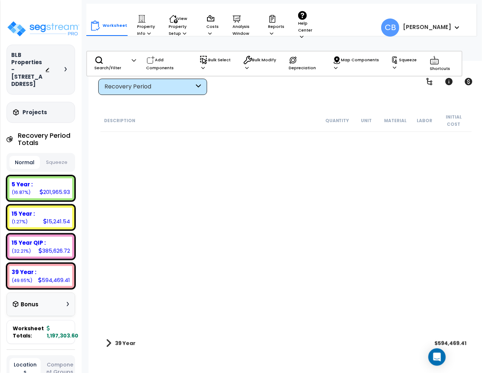
scroll to position [32, 0]
click at [113, 338] on link "39 Year" at bounding box center [121, 343] width 30 height 10
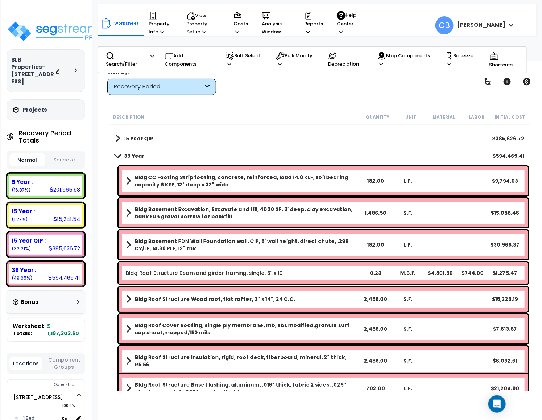
scroll to position [0, 0]
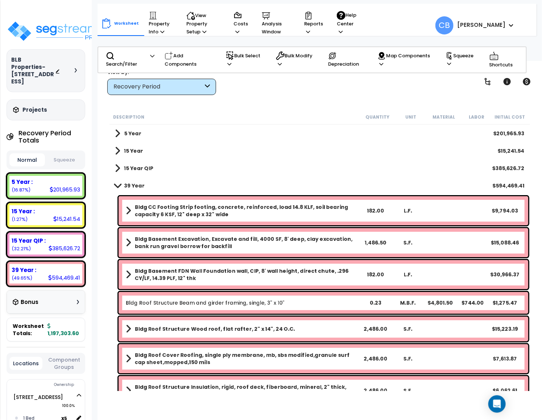
click at [128, 182] on b "39 Year" at bounding box center [134, 185] width 21 height 7
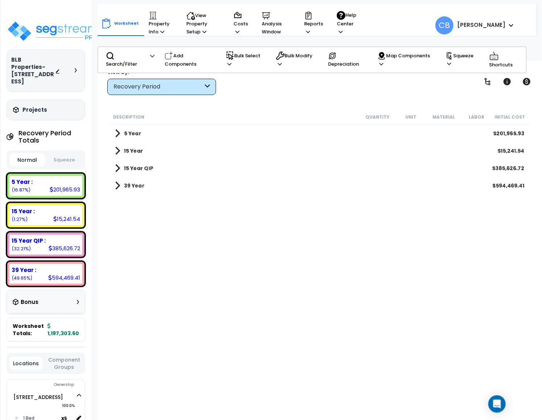
click at [135, 166] on b "15 Year QIP" at bounding box center [138, 168] width 29 height 7
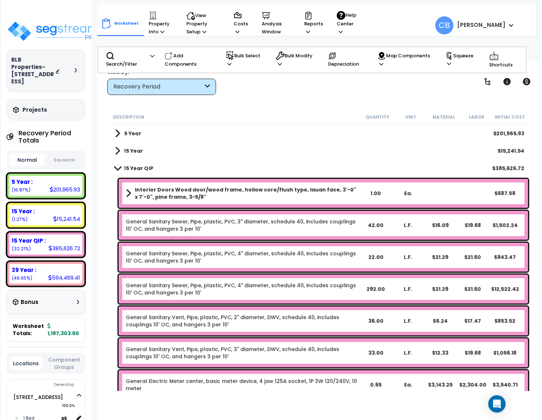
click at [136, 188] on b "Interior Doors Wood door/wood frame, hollow core/flush type, lauan face, 3'-0" …" at bounding box center [247, 193] width 224 height 14
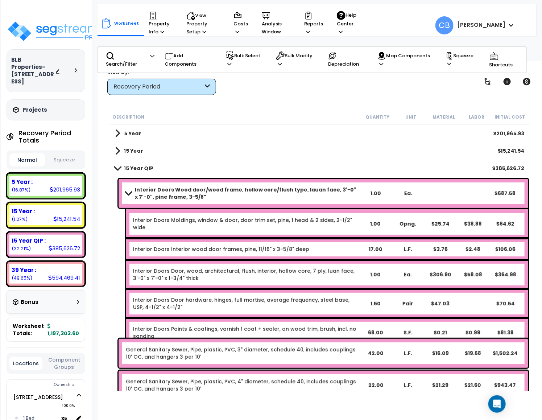
click at [136, 190] on b "Interior Doors Wood door/wood frame, hollow core/flush type, lauan face, 3'-0" …" at bounding box center [247, 193] width 224 height 14
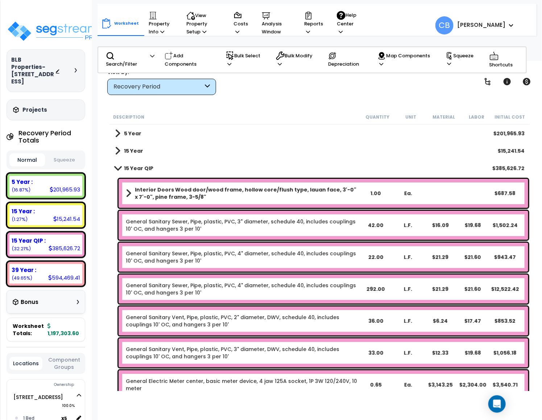
click at [146, 196] on b "Interior Doors Wood door/wood frame, hollow core/flush type, lauan face, 3'-0" …" at bounding box center [247, 193] width 224 height 14
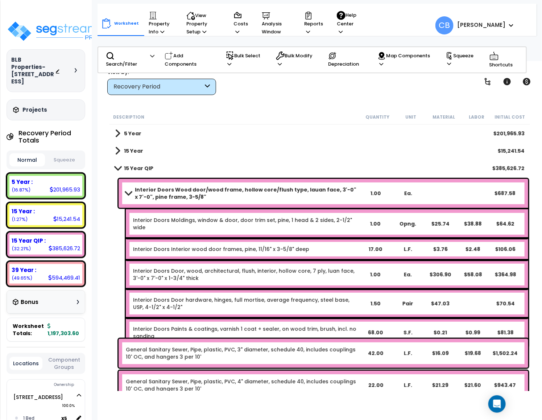
click at [137, 196] on b "Interior Doors Wood door/wood frame, hollow core/flush type, lauan face, 3'-0" …" at bounding box center [247, 193] width 224 height 14
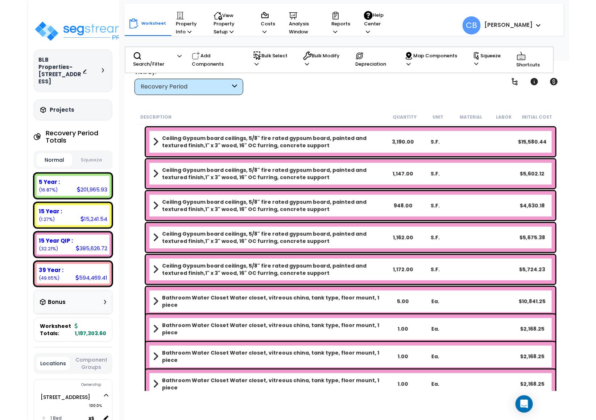
scroll to position [1304, 0]
